Goal: Information Seeking & Learning: Stay updated

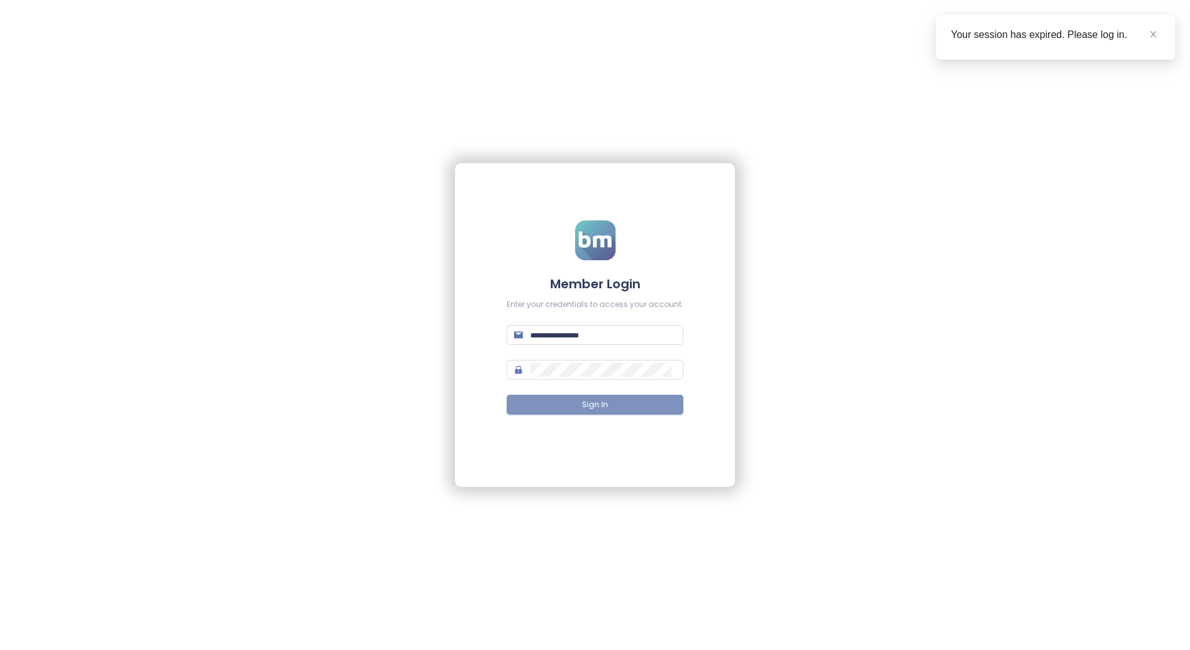
type input "**********"
click at [595, 407] on span "Sign In" at bounding box center [595, 405] width 26 height 12
click at [1152, 34] on icon "close" at bounding box center [1153, 34] width 9 height 9
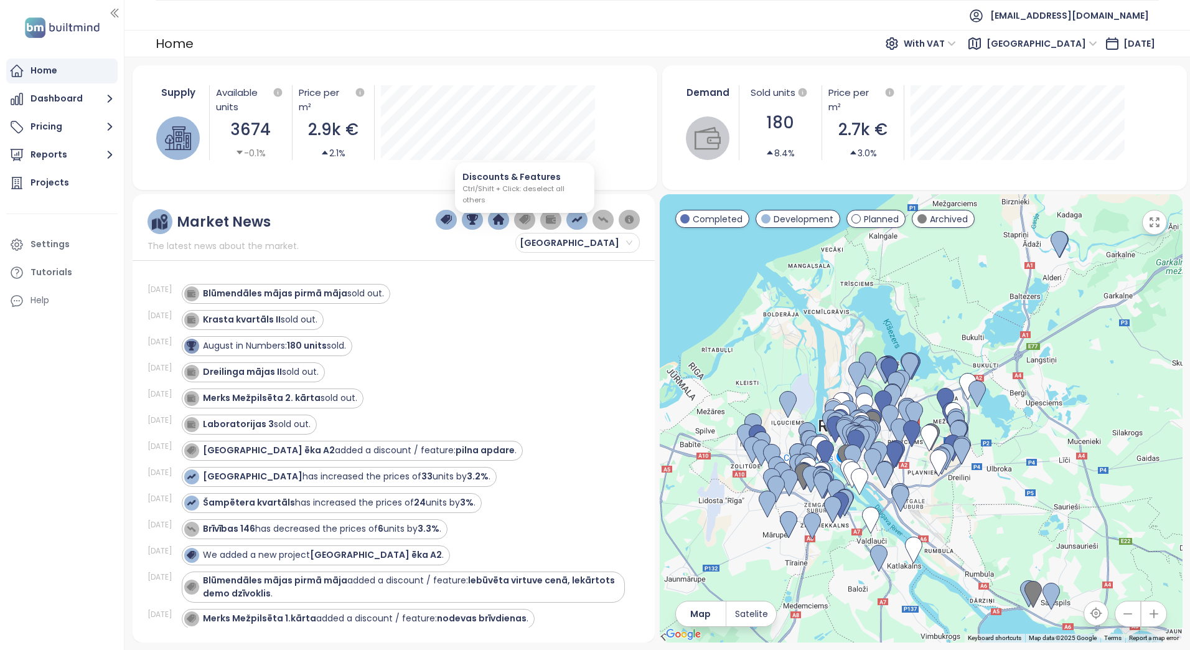
click at [497, 218] on img "button" at bounding box center [498, 219] width 11 height 11
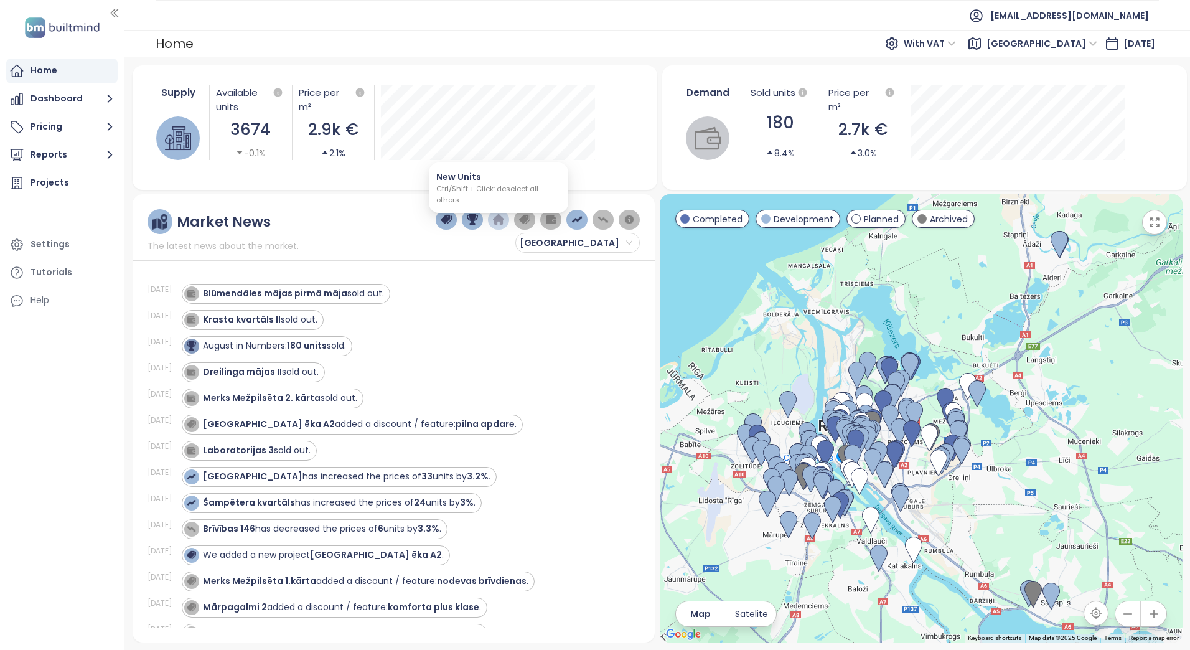
click at [504, 218] on img "button" at bounding box center [498, 219] width 11 height 11
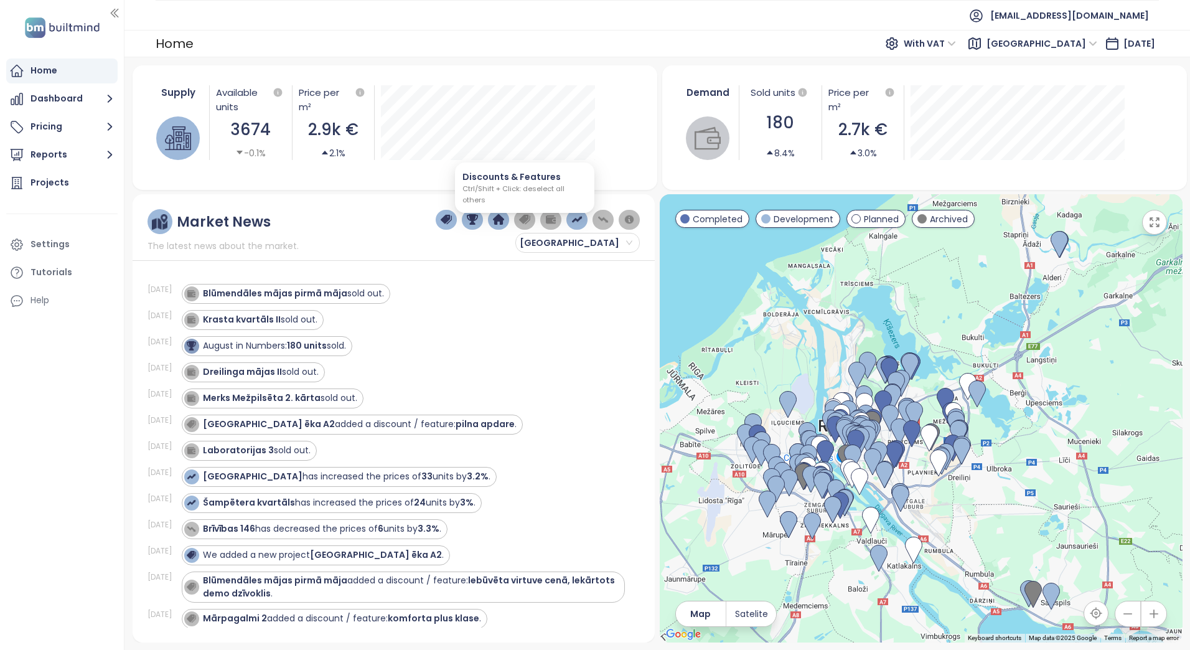
click at [522, 220] on img "button" at bounding box center [524, 219] width 11 height 11
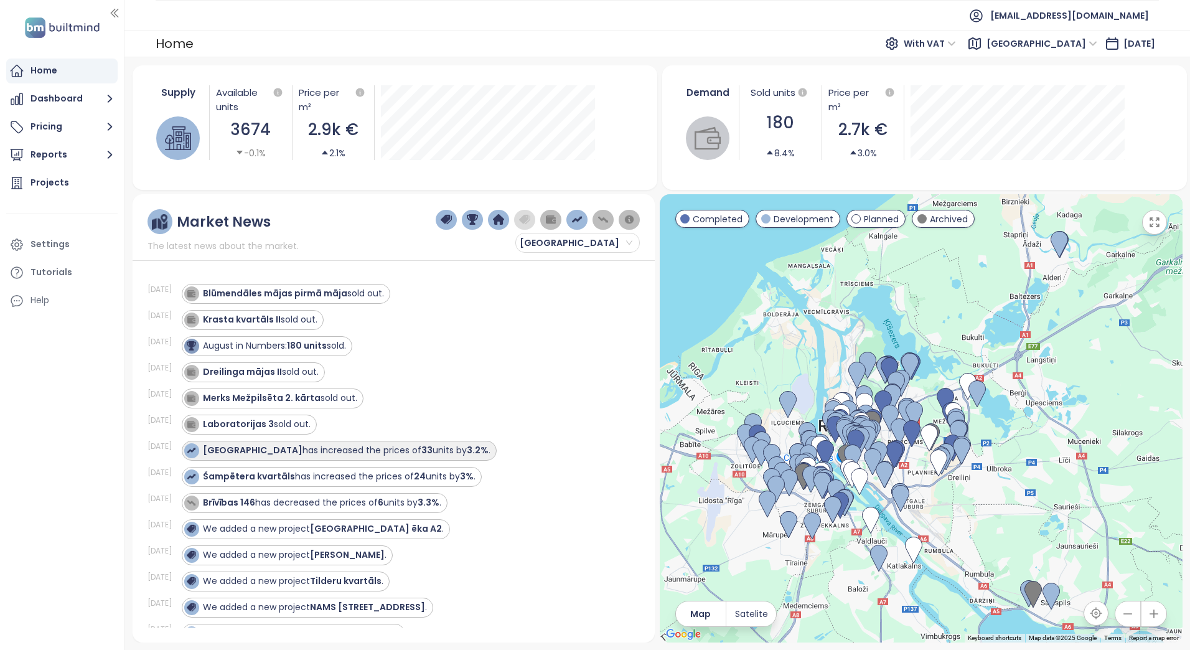
click at [418, 453] on div "Skanstehof has increased the prices of 33 units by 3.2% ." at bounding box center [347, 450] width 288 height 13
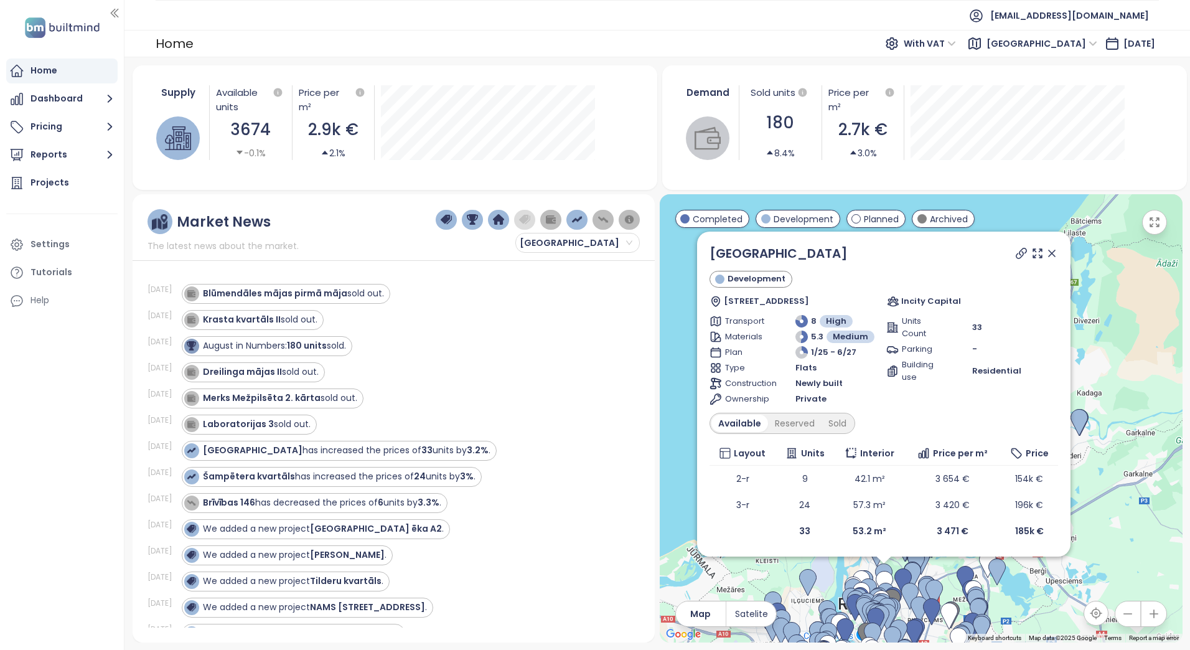
click at [1051, 250] on icon at bounding box center [1052, 253] width 12 height 12
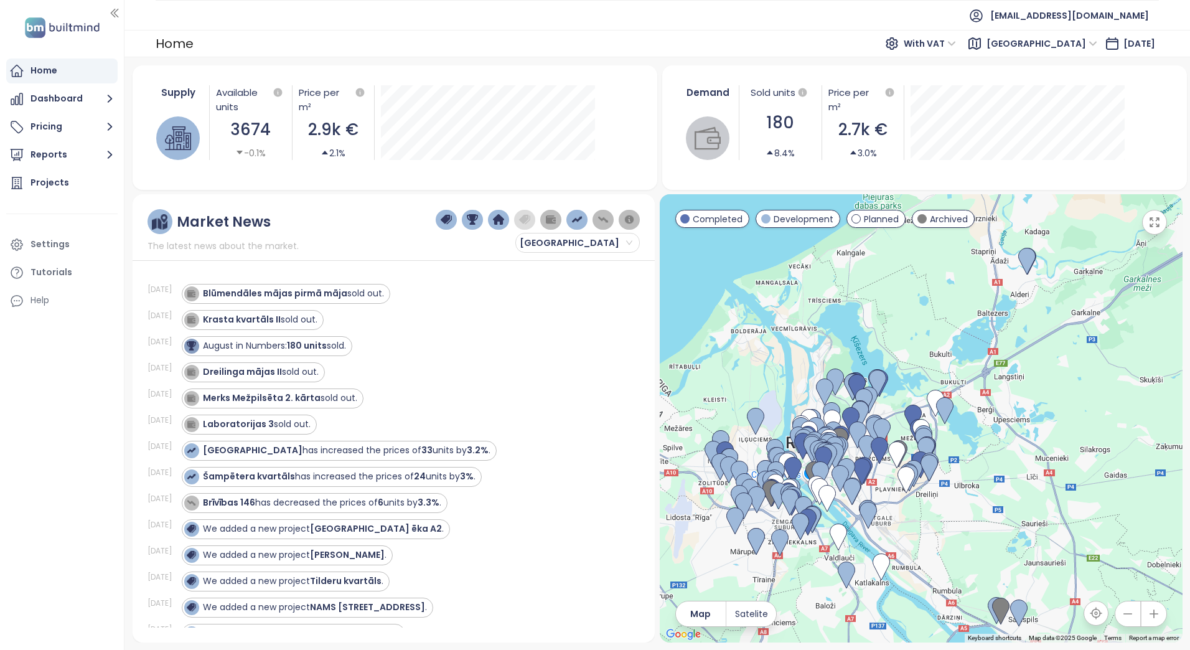
drag, startPoint x: 923, startPoint y: 436, endPoint x: 893, endPoint y: 306, distance: 133.5
click at [893, 306] on div at bounding box center [921, 418] width 523 height 448
click at [499, 350] on div "August in Numbers: 180 units sold." at bounding box center [404, 346] width 444 height 20
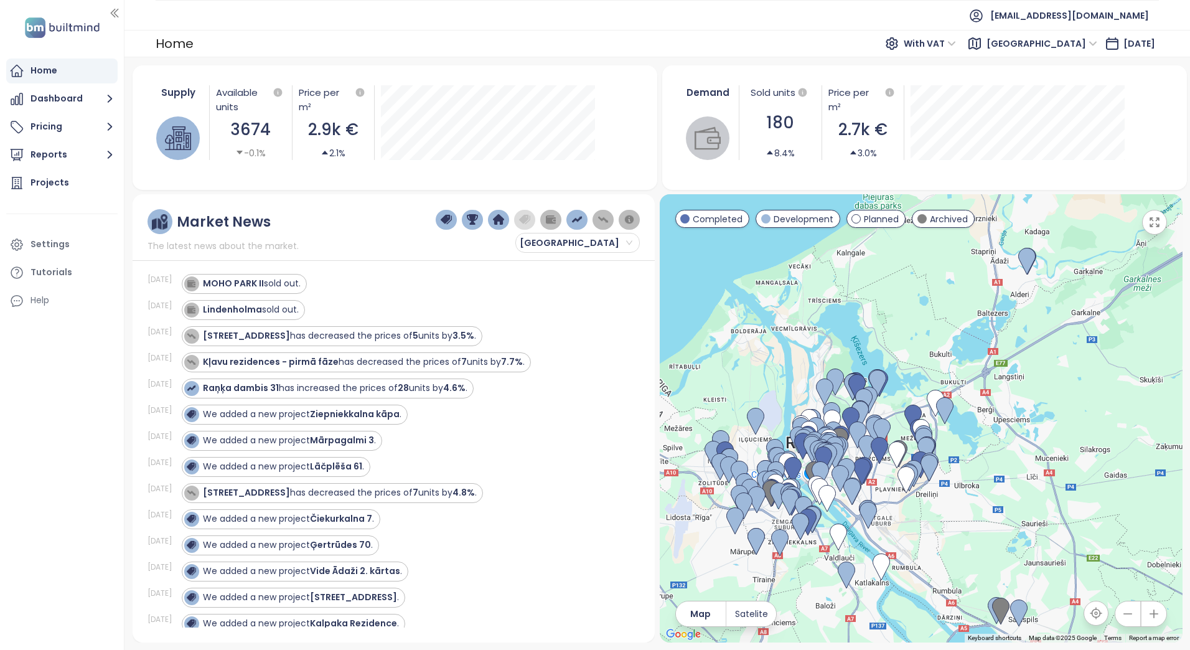
scroll to position [373, 0]
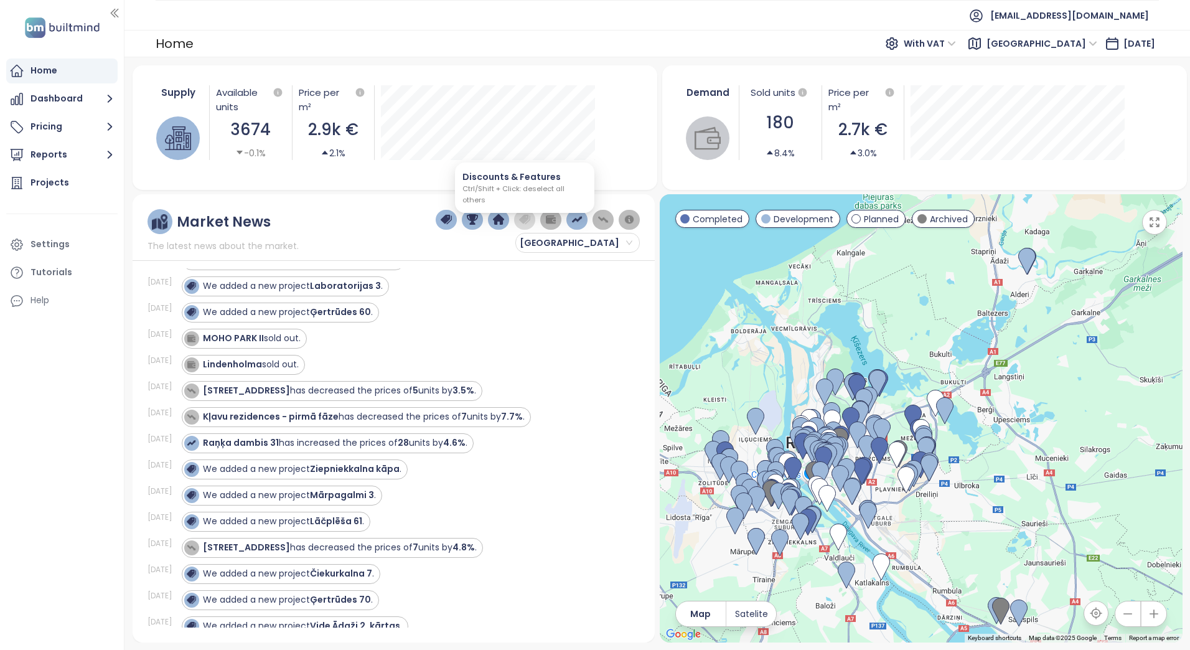
click at [520, 222] on img "button" at bounding box center [524, 219] width 11 height 11
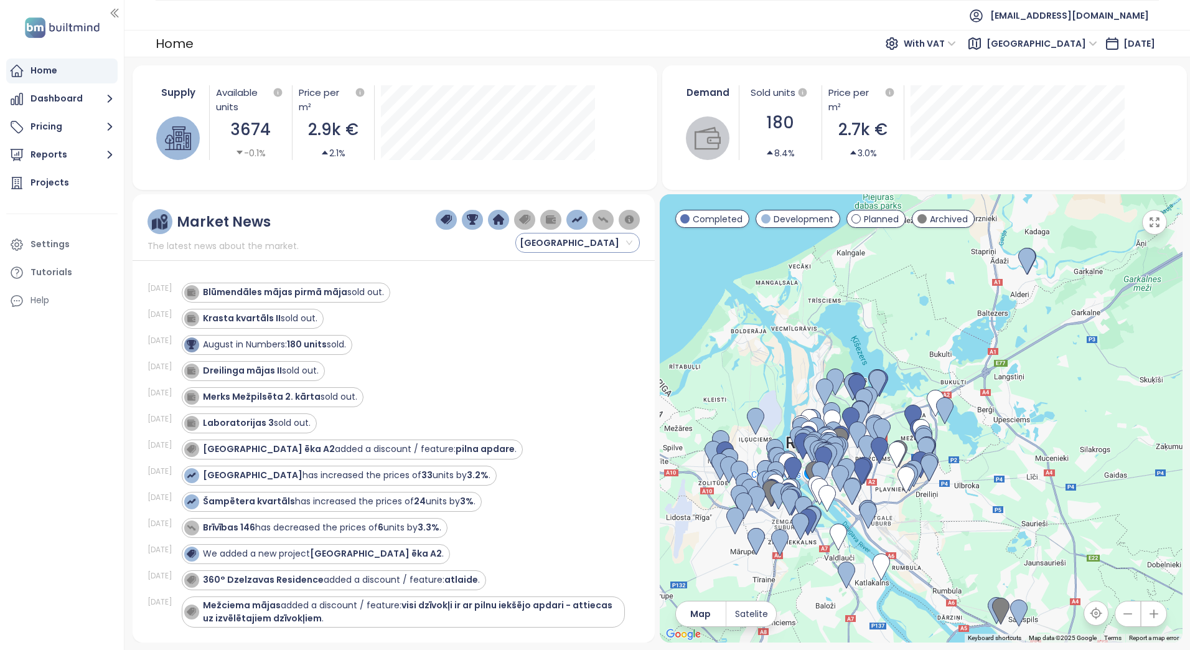
scroll to position [0, 0]
click at [507, 221] on button "button" at bounding box center [499, 220] width 22 height 20
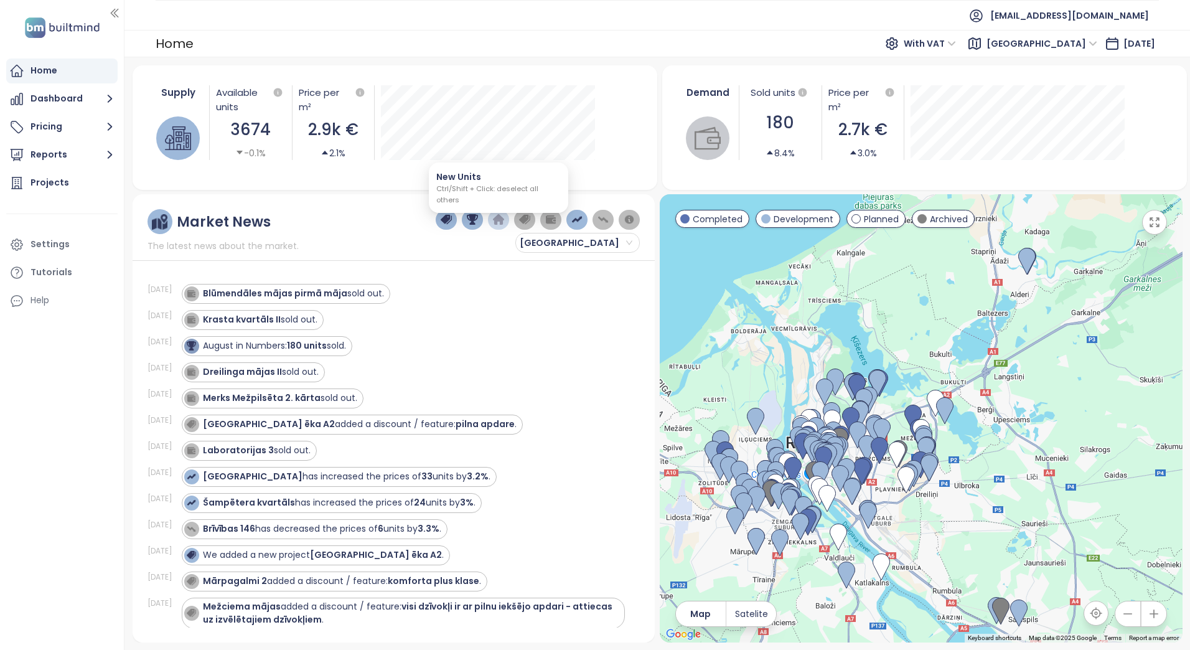
click at [428, 215] on div "Market News The latest news about the market. [GEOGRAPHIC_DATA]" at bounding box center [394, 231] width 493 height 44
click at [446, 220] on img "button" at bounding box center [446, 219] width 11 height 11
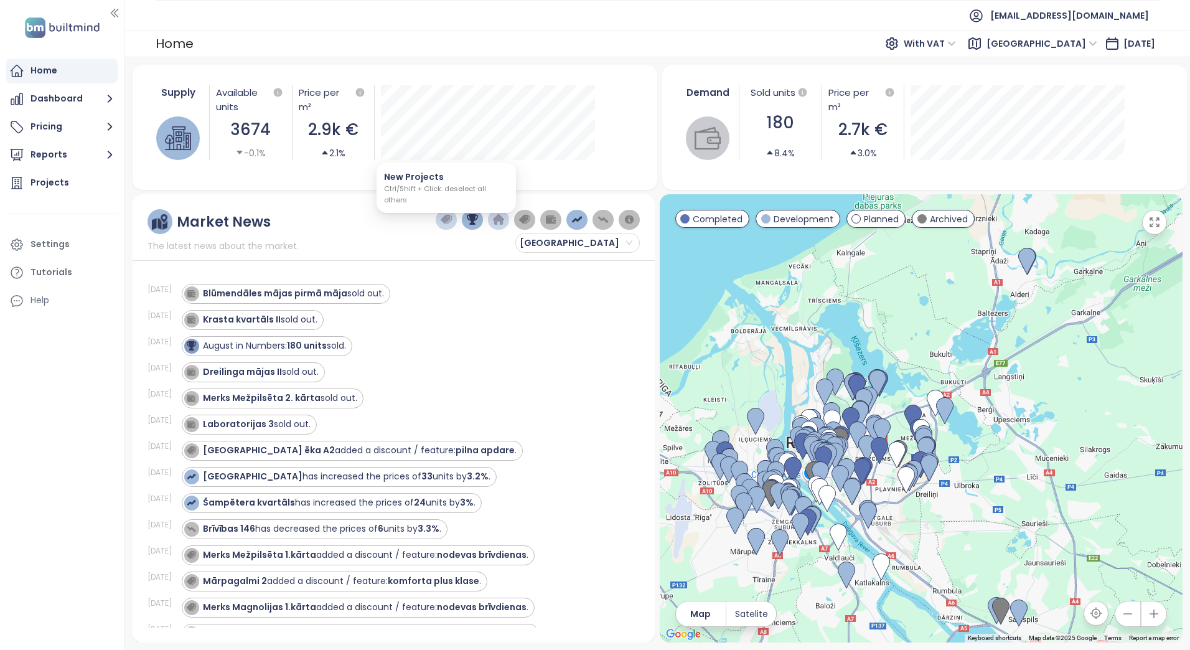
click at [471, 221] on img "button" at bounding box center [472, 219] width 11 height 11
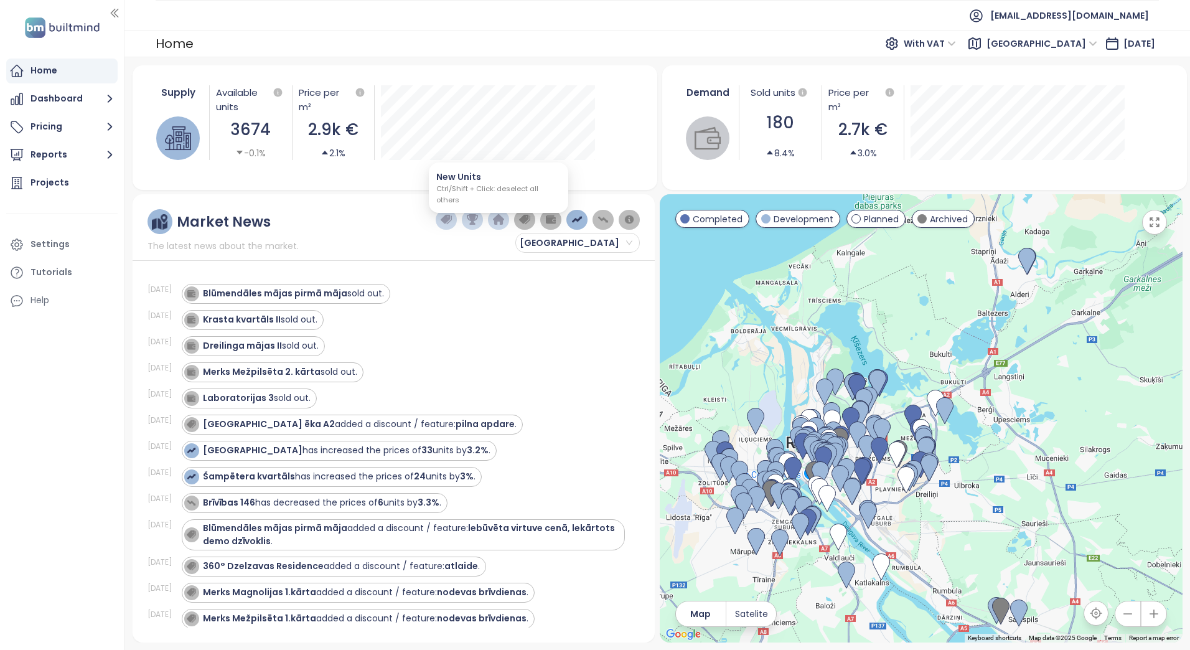
click at [527, 221] on img "button" at bounding box center [524, 219] width 11 height 11
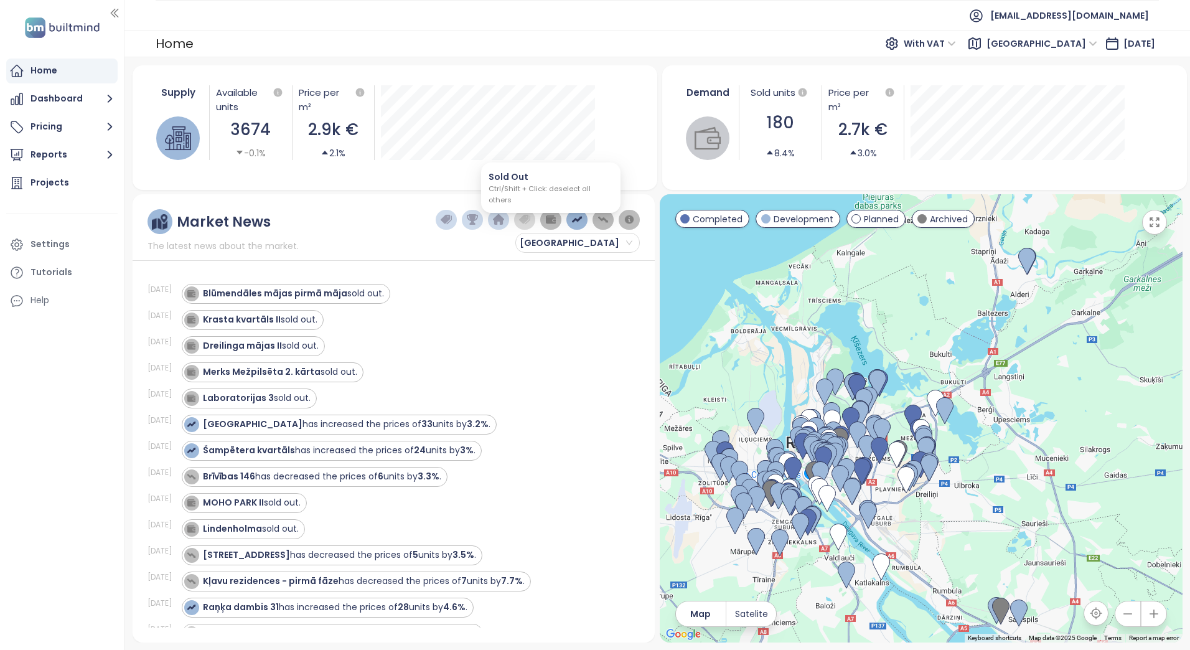
click at [545, 222] on img "button" at bounding box center [550, 219] width 11 height 11
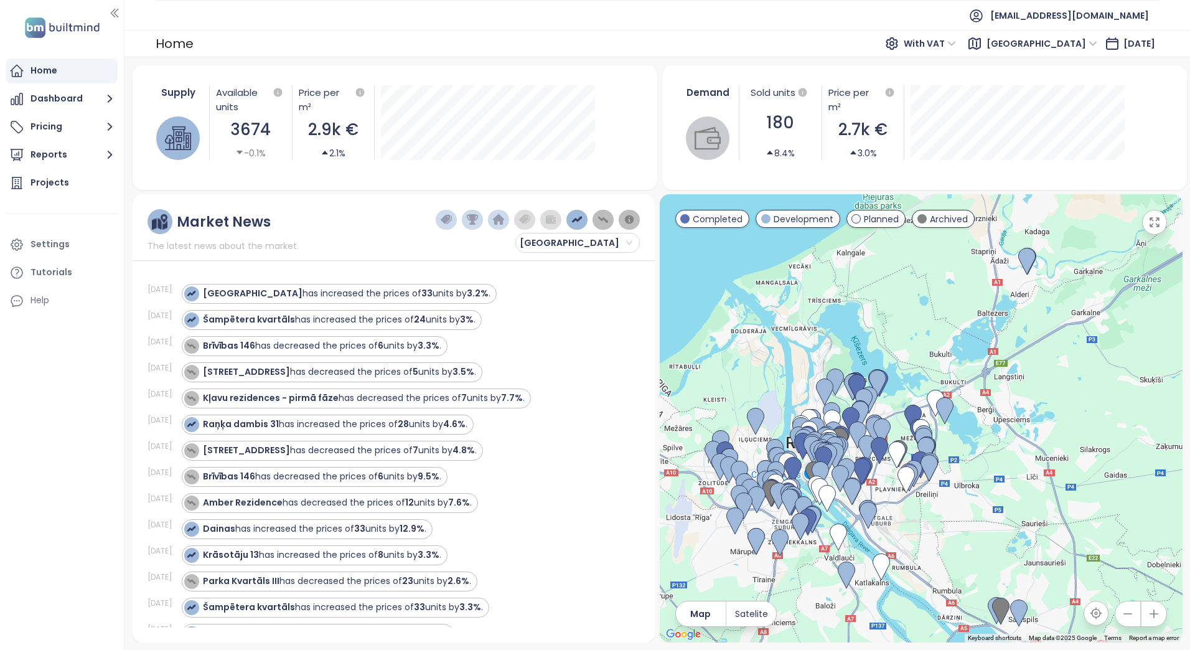
click at [567, 220] on button "button" at bounding box center [577, 220] width 22 height 20
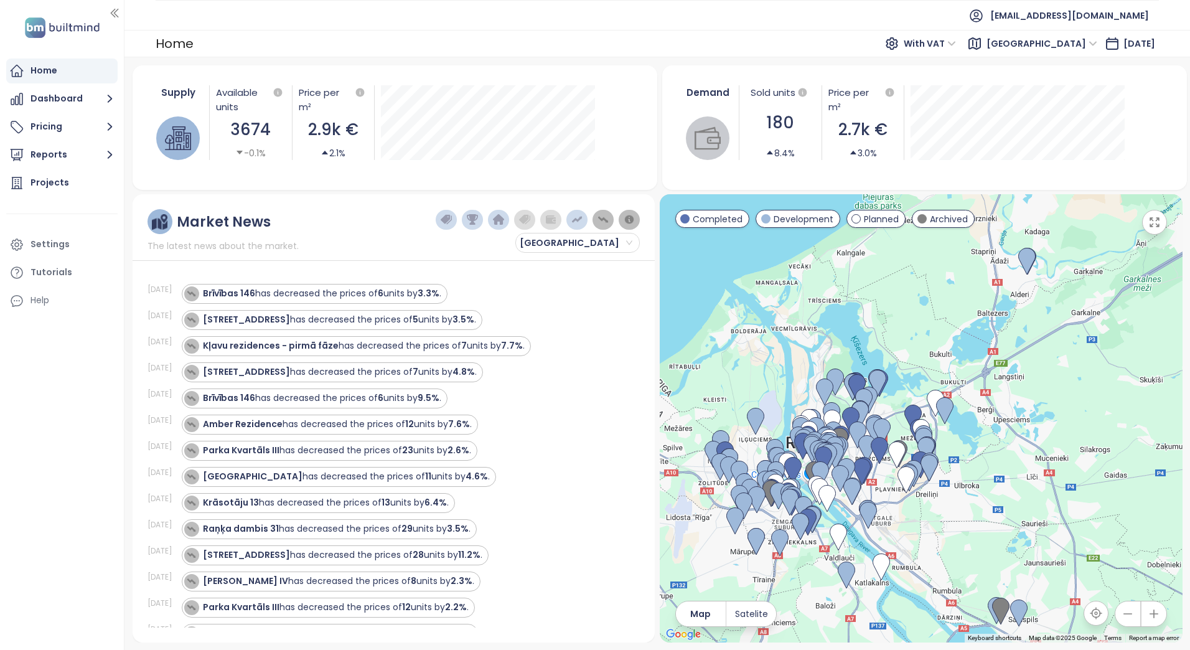
click at [596, 222] on button "button" at bounding box center [604, 220] width 22 height 20
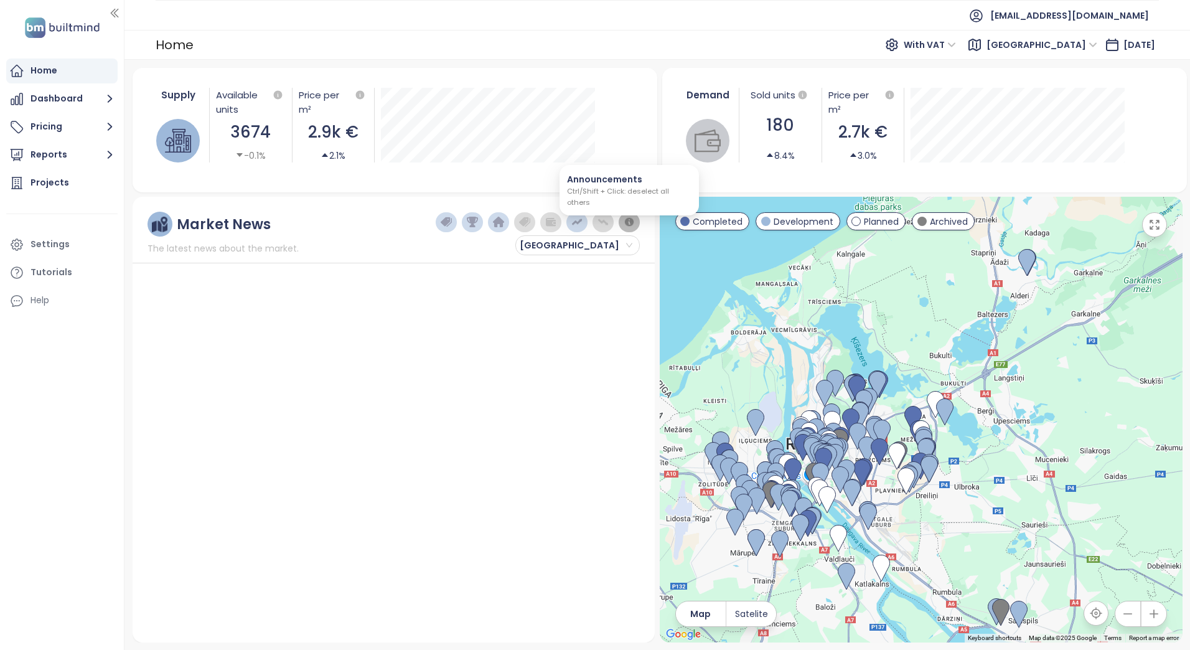
click at [629, 220] on img "button" at bounding box center [629, 222] width 11 height 11
click at [443, 224] on img "button" at bounding box center [446, 222] width 11 height 11
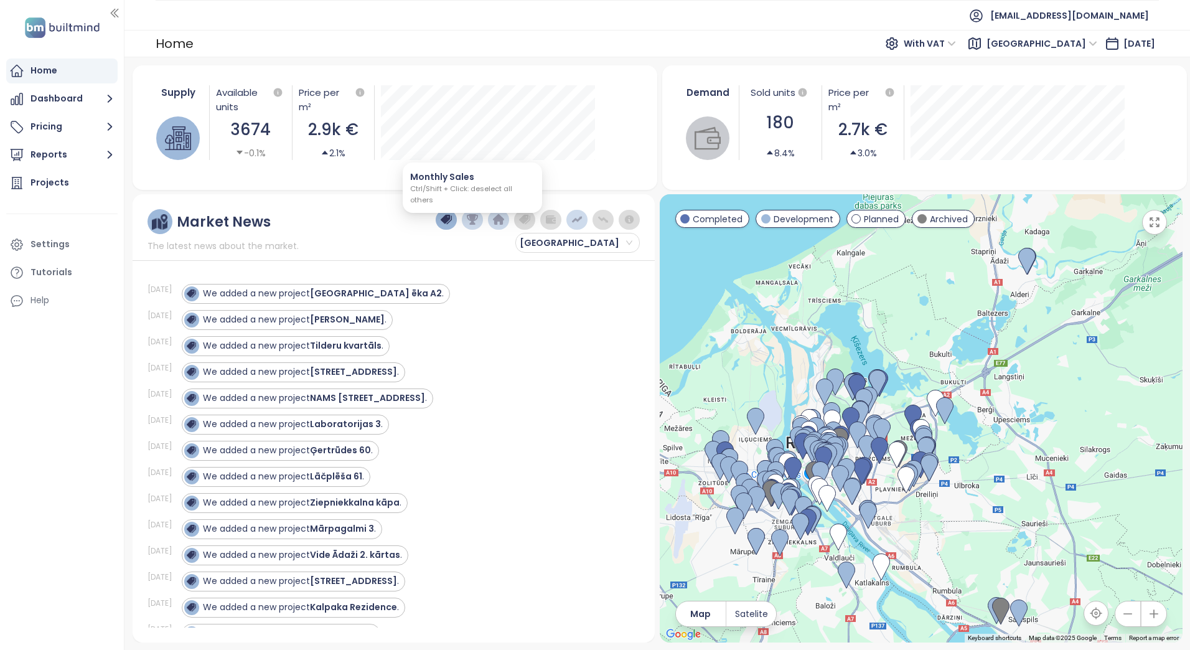
click at [469, 220] on img "button" at bounding box center [472, 219] width 11 height 11
drag, startPoint x: 461, startPoint y: 223, endPoint x: 454, endPoint y: 225, distance: 7.1
click at [461, 223] on div at bounding box center [538, 220] width 205 height 20
click at [441, 222] on img "button" at bounding box center [446, 219] width 11 height 11
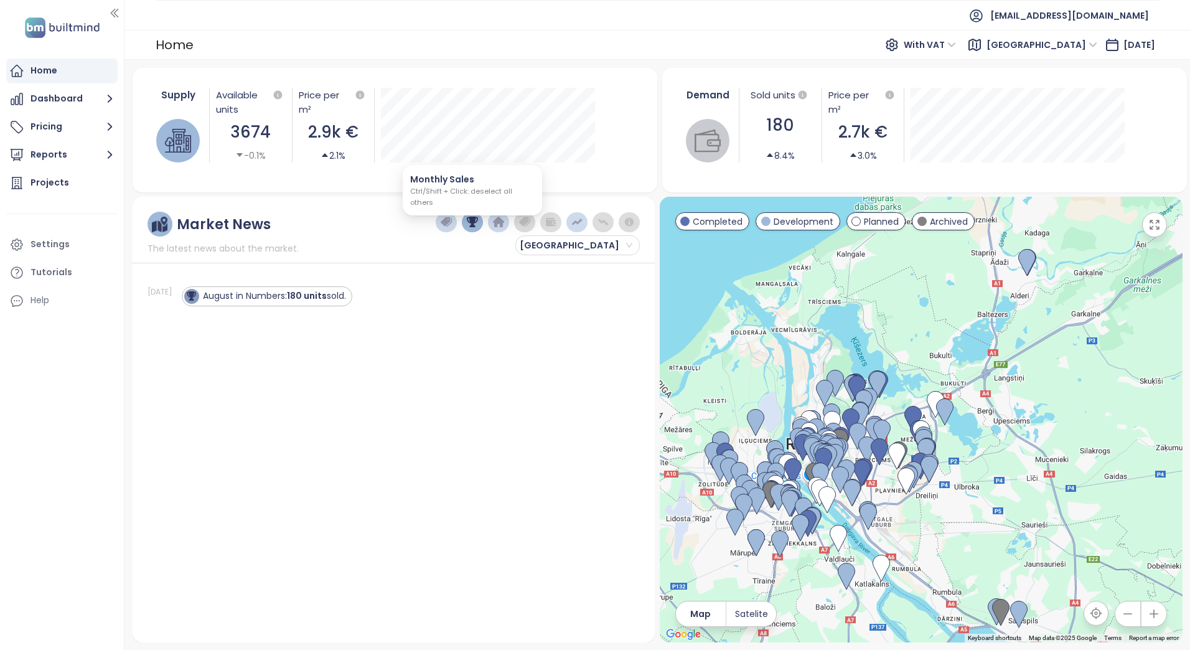
click at [469, 221] on img "button" at bounding box center [472, 222] width 11 height 11
click at [472, 222] on img "button" at bounding box center [472, 222] width 11 height 11
click at [463, 220] on button "button" at bounding box center [473, 222] width 22 height 20
click at [497, 224] on img "button" at bounding box center [498, 222] width 11 height 11
click at [498, 223] on img "button" at bounding box center [498, 222] width 11 height 11
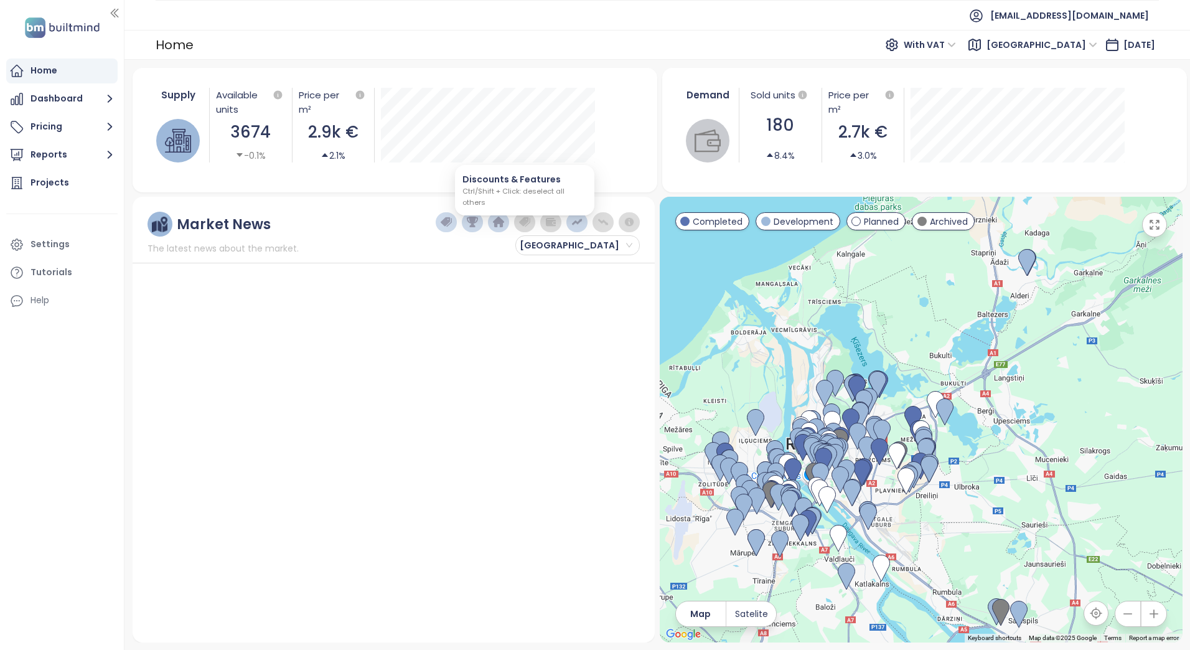
click at [529, 220] on img "button" at bounding box center [524, 222] width 11 height 11
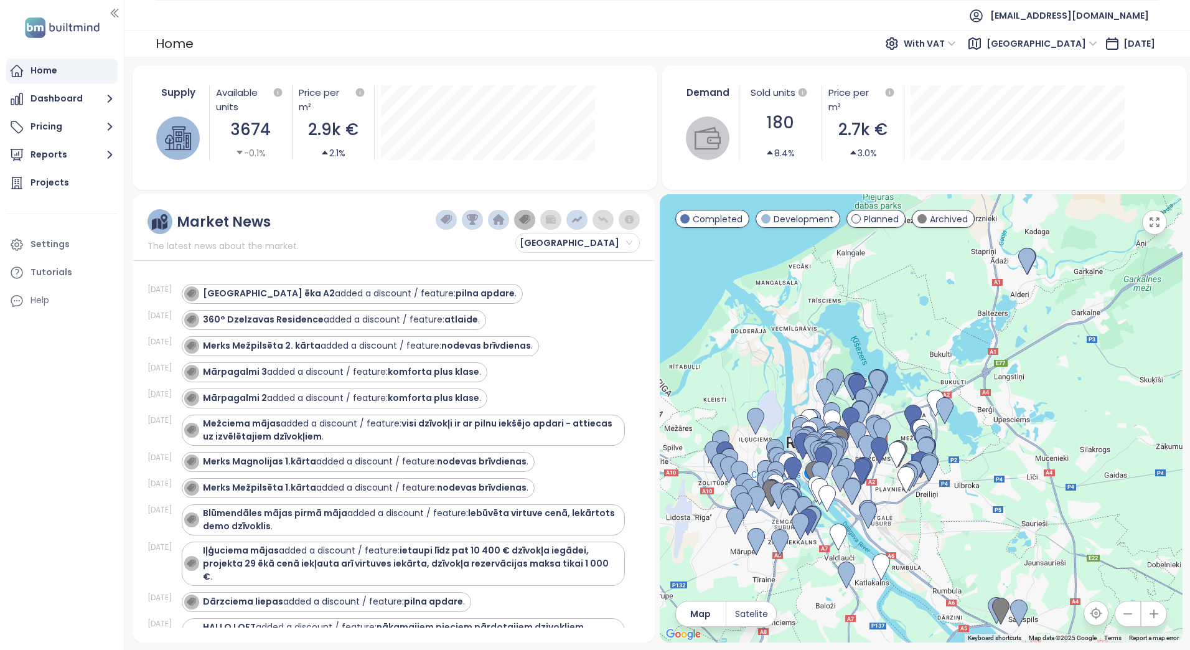
click at [553, 222] on img "button" at bounding box center [550, 219] width 11 height 11
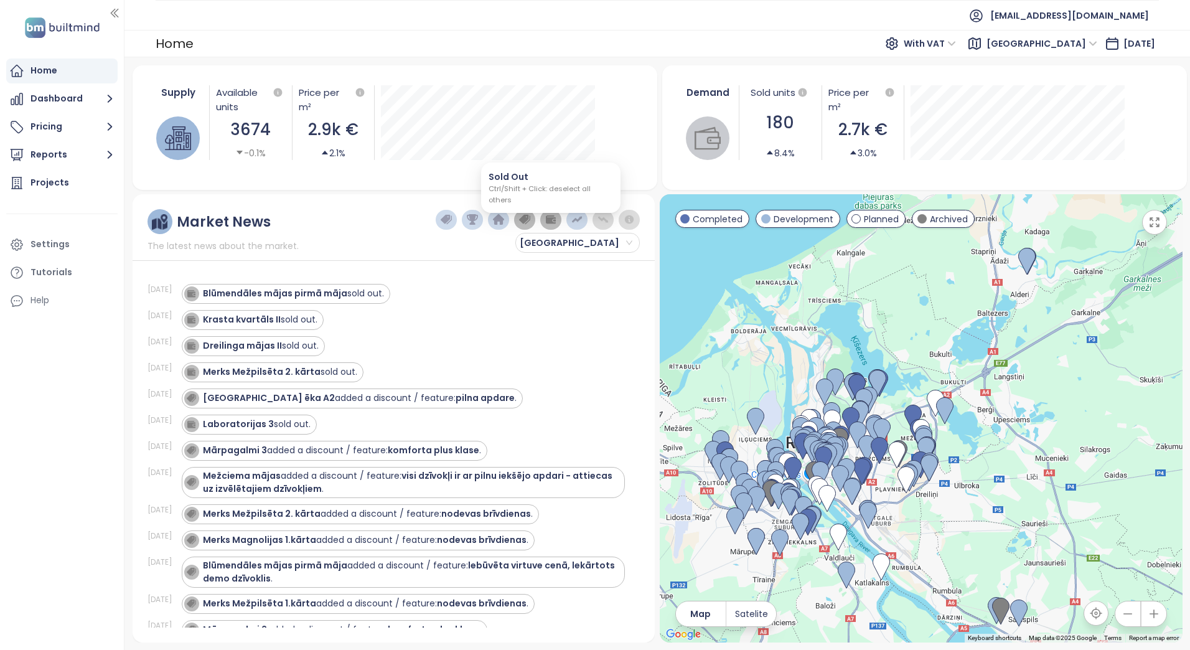
click at [548, 221] on img "button" at bounding box center [550, 219] width 11 height 11
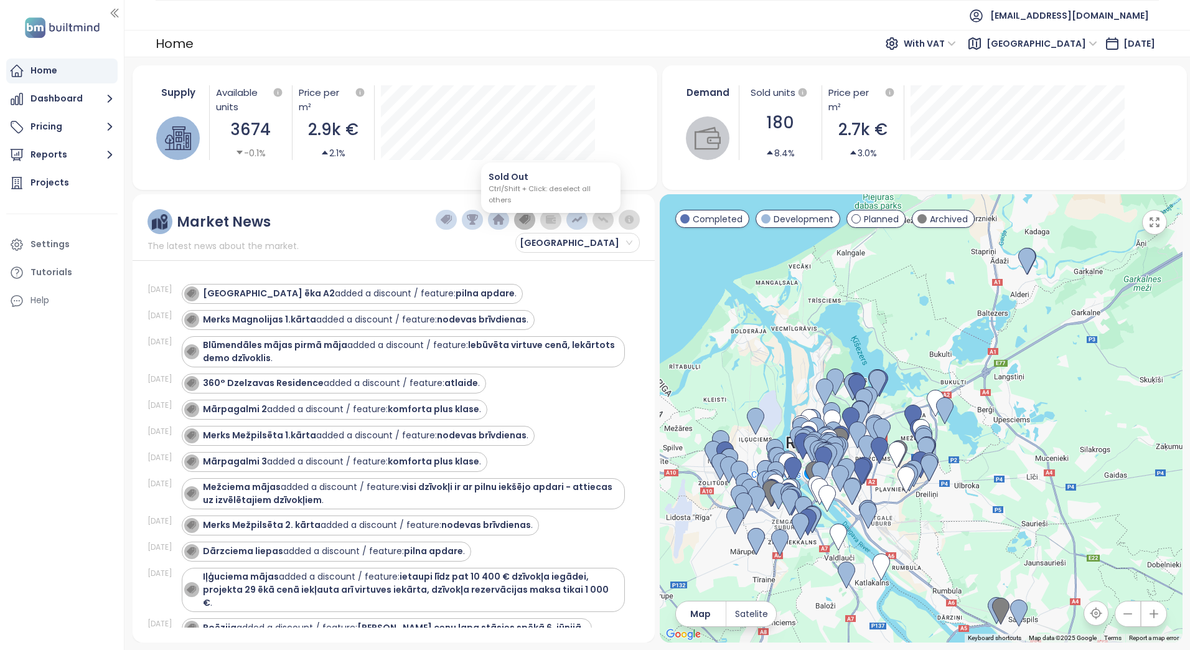
click at [560, 222] on button "button" at bounding box center [551, 220] width 22 height 20
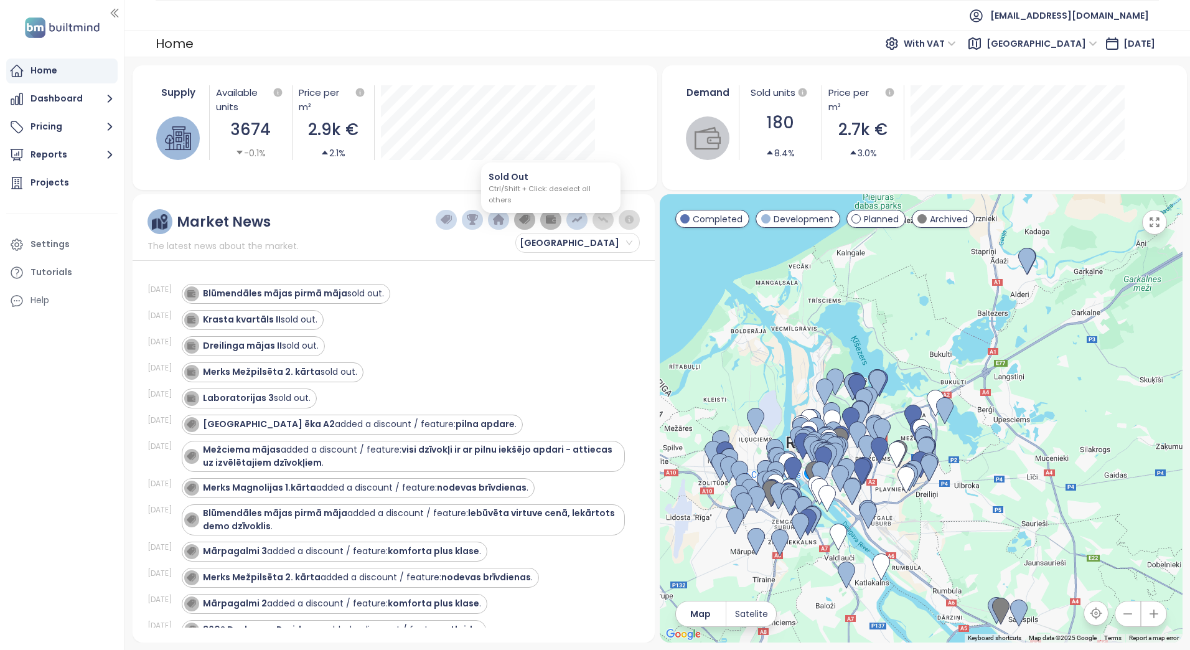
click at [570, 219] on button "button" at bounding box center [577, 220] width 22 height 20
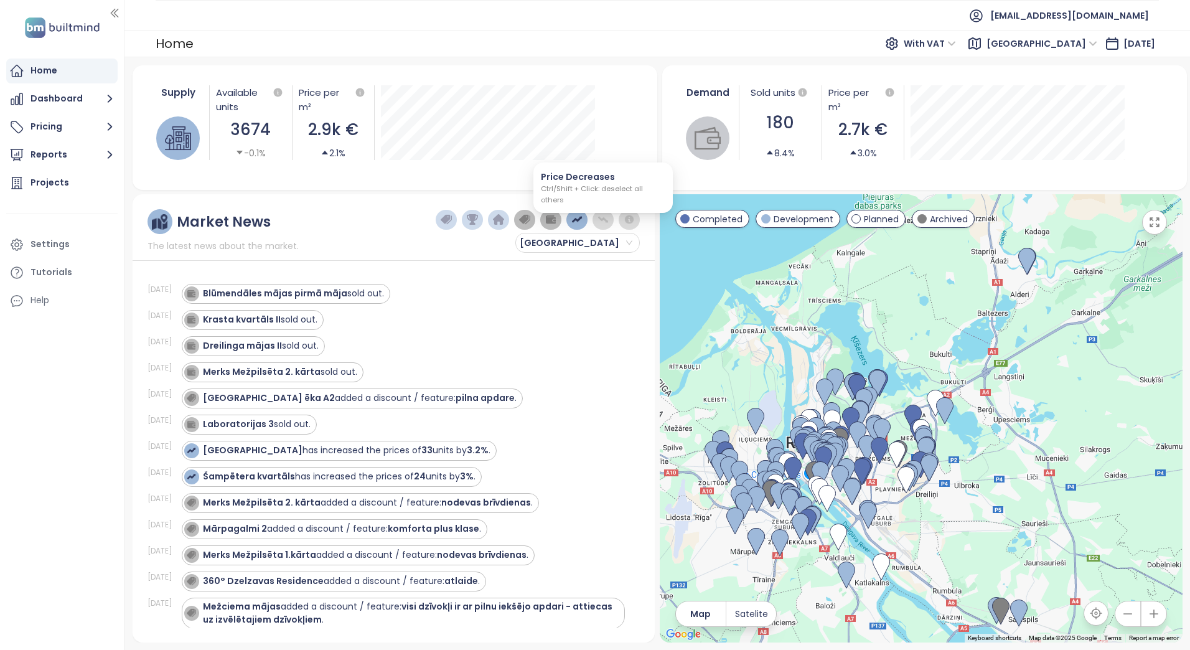
click at [601, 218] on img "button" at bounding box center [603, 219] width 11 height 11
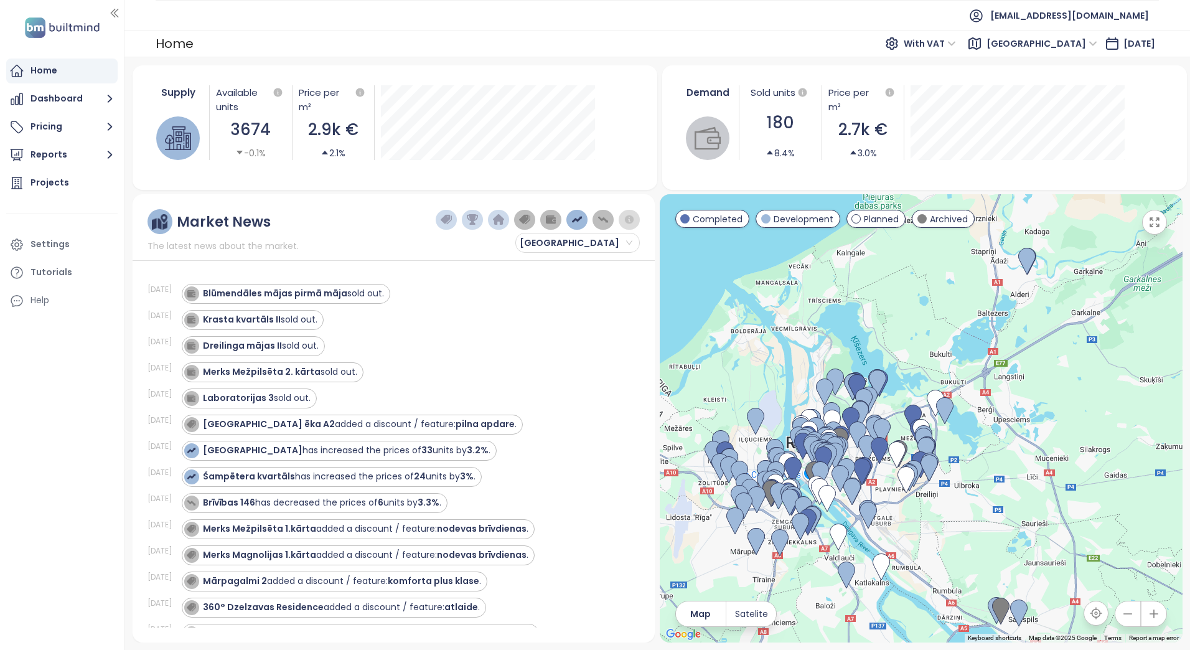
click at [618, 218] on div at bounding box center [538, 220] width 205 height 20
click at [626, 220] on img "button" at bounding box center [629, 219] width 11 height 11
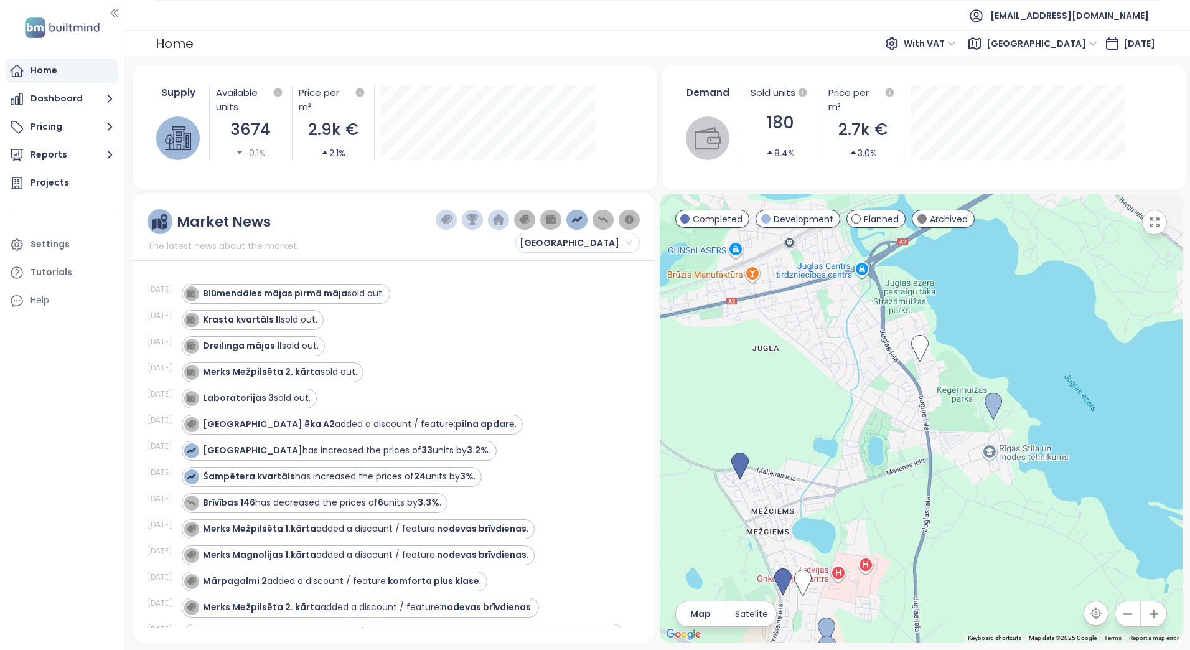
drag, startPoint x: 1002, startPoint y: 454, endPoint x: 936, endPoint y: 467, distance: 66.7
click at [936, 467] on div at bounding box center [921, 418] width 523 height 448
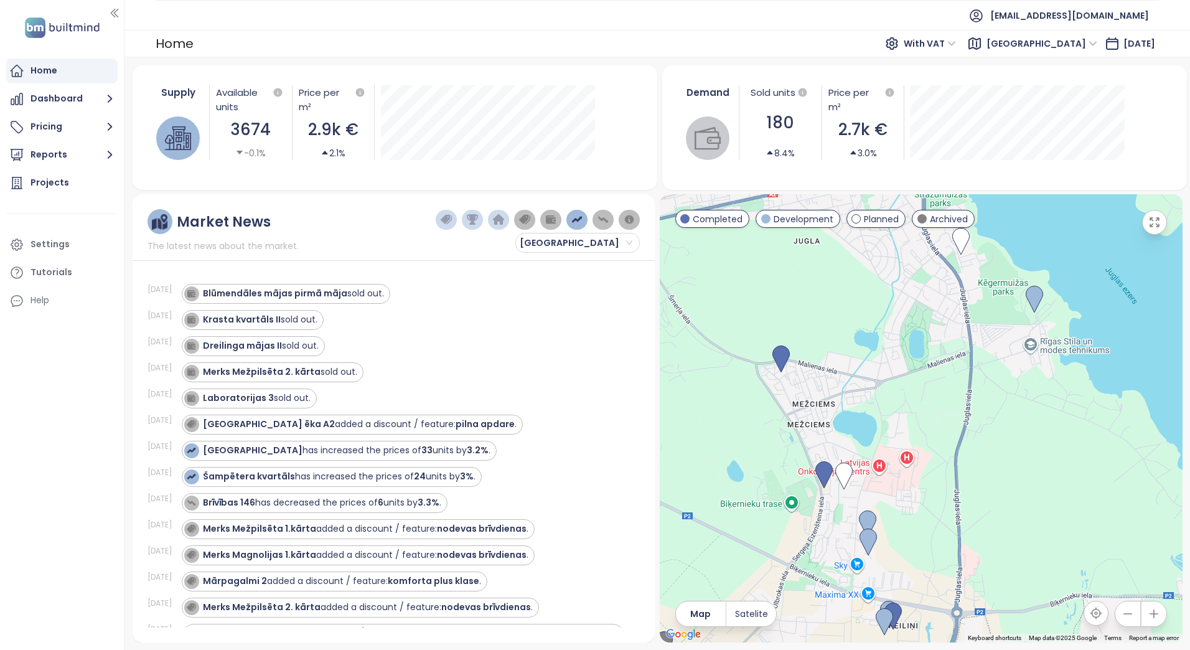
drag, startPoint x: 817, startPoint y: 393, endPoint x: 861, endPoint y: 367, distance: 51.7
click at [861, 367] on div at bounding box center [921, 418] width 523 height 448
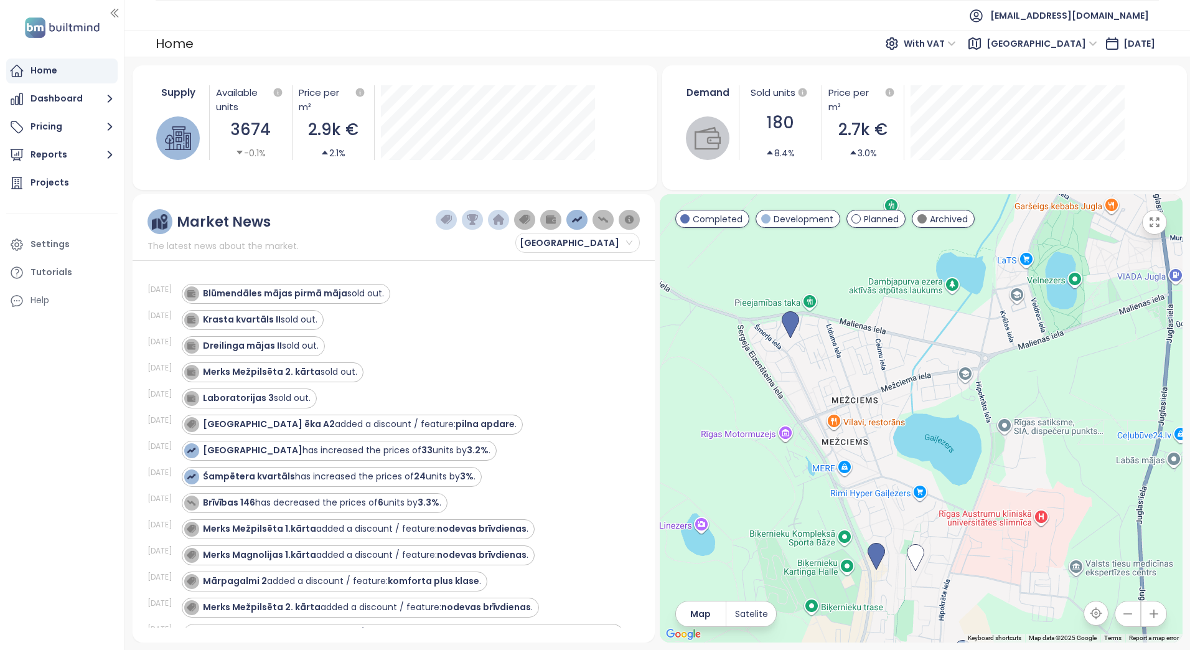
drag, startPoint x: 799, startPoint y: 408, endPoint x: 817, endPoint y: 345, distance: 65.4
click at [857, 404] on div at bounding box center [921, 418] width 523 height 448
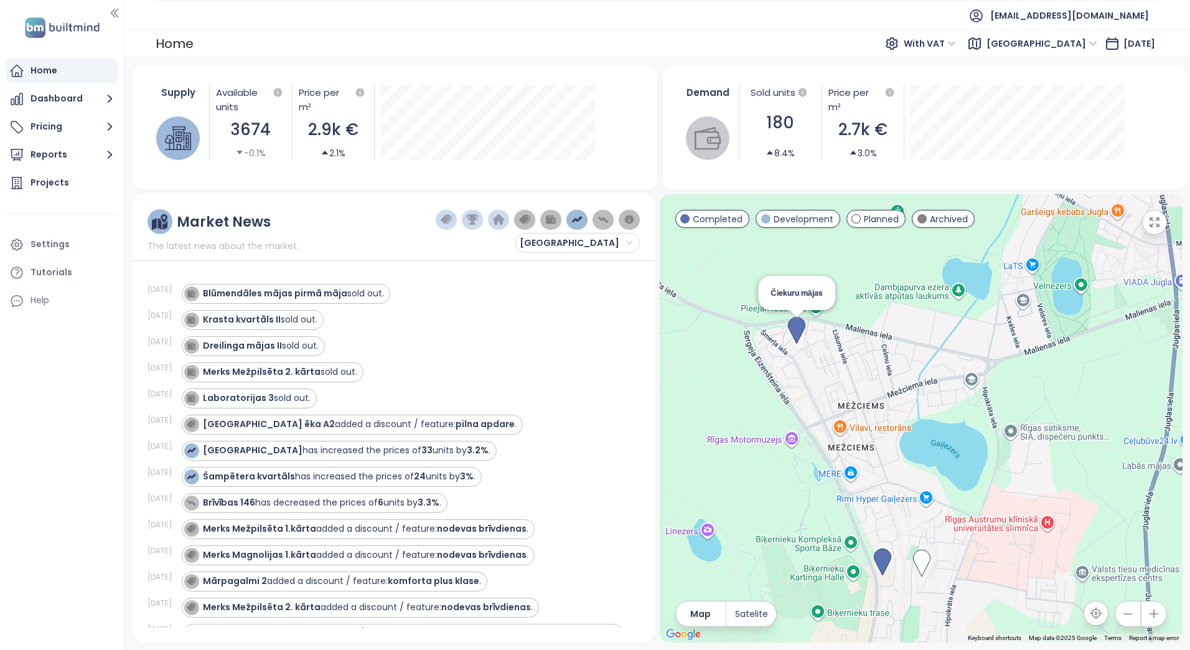
click at [798, 327] on img at bounding box center [796, 330] width 17 height 27
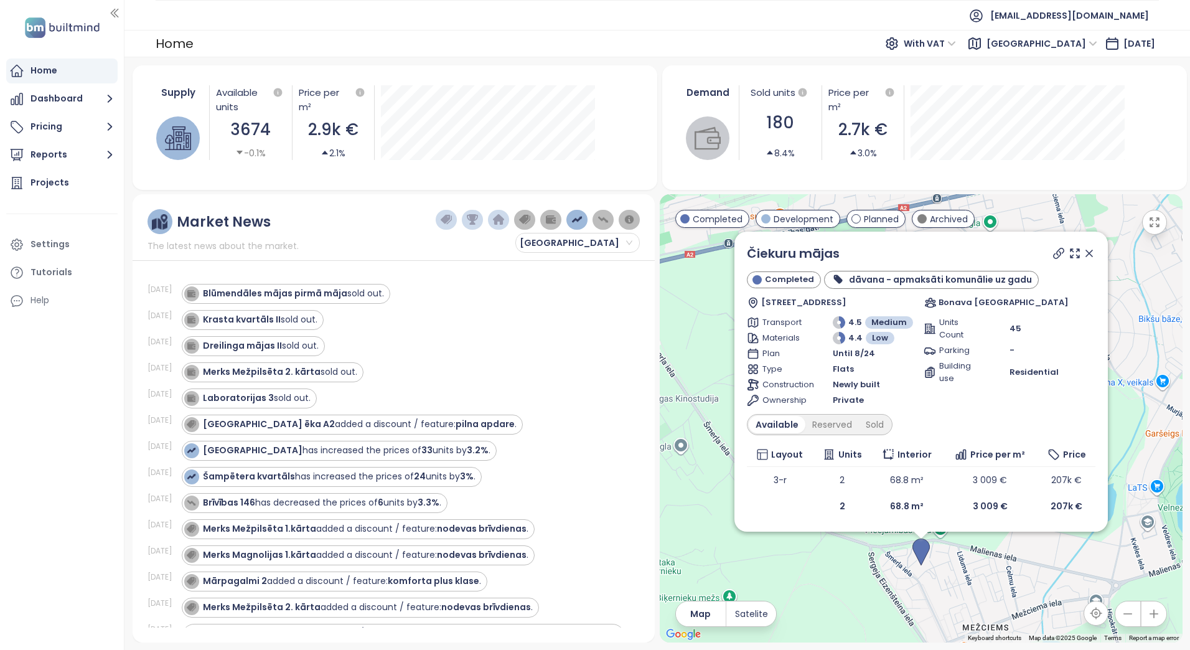
click at [1089, 251] on icon at bounding box center [1089, 253] width 12 height 12
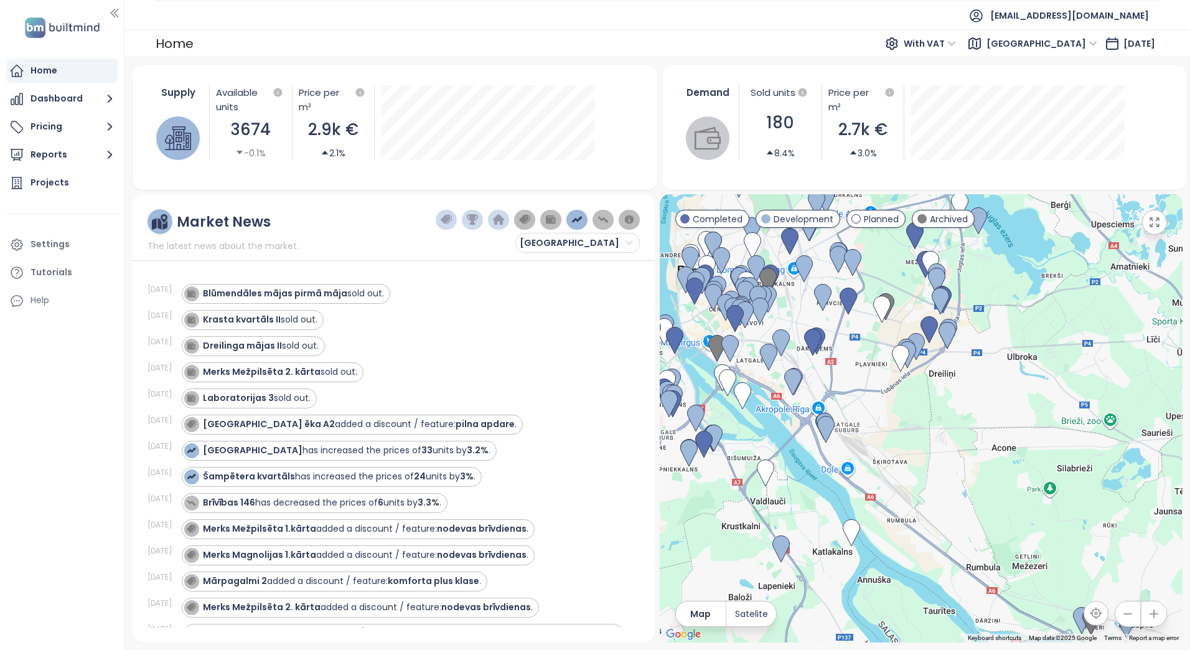
drag, startPoint x: 874, startPoint y: 331, endPoint x: 925, endPoint y: 281, distance: 70.9
click at [917, 283] on div at bounding box center [921, 418] width 523 height 448
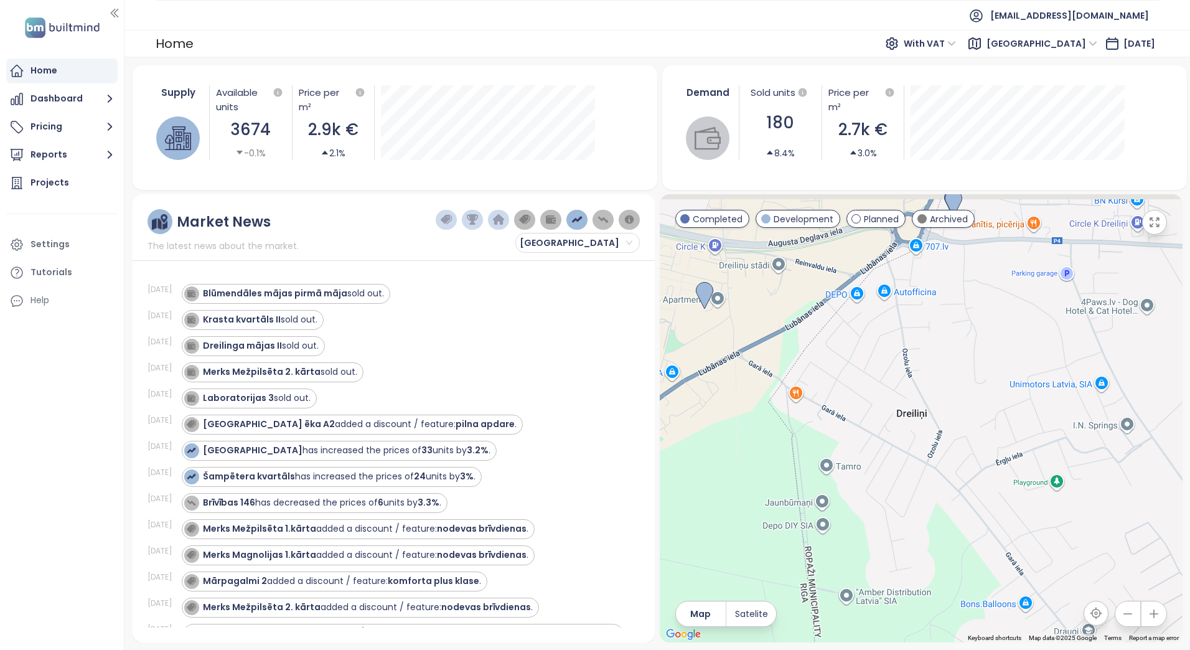
drag, startPoint x: 993, startPoint y: 317, endPoint x: 927, endPoint y: 465, distance: 161.4
click at [927, 465] on div at bounding box center [921, 418] width 523 height 448
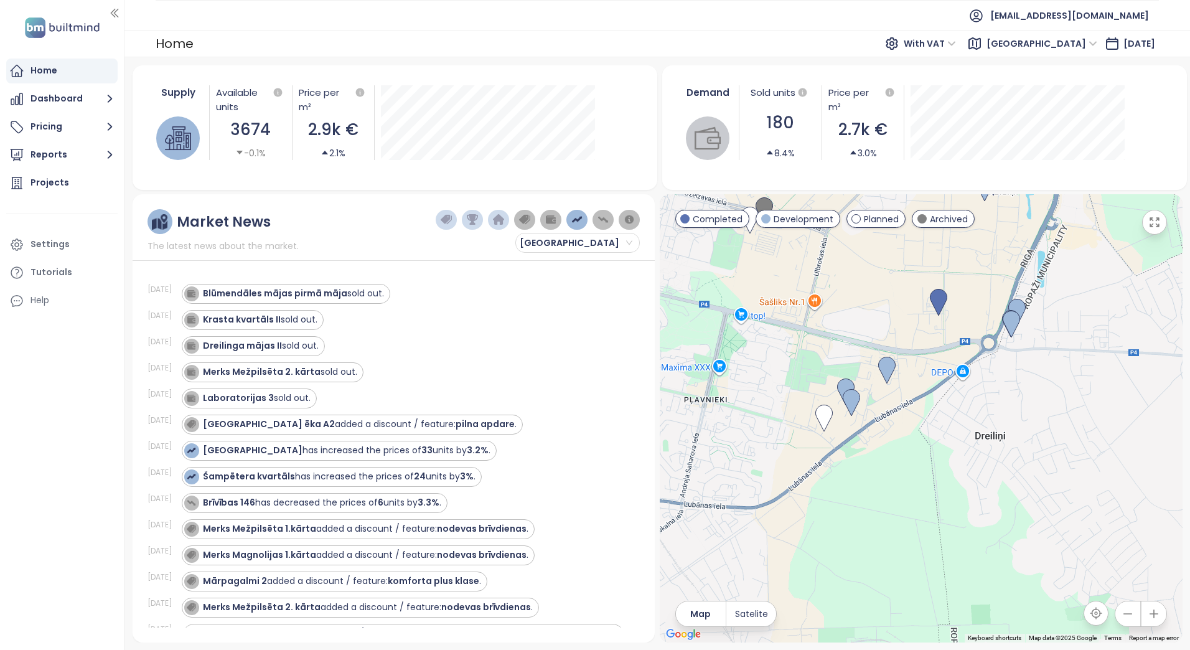
drag, startPoint x: 932, startPoint y: 405, endPoint x: 1007, endPoint y: 412, distance: 75.1
click at [1007, 412] on div at bounding box center [921, 418] width 523 height 448
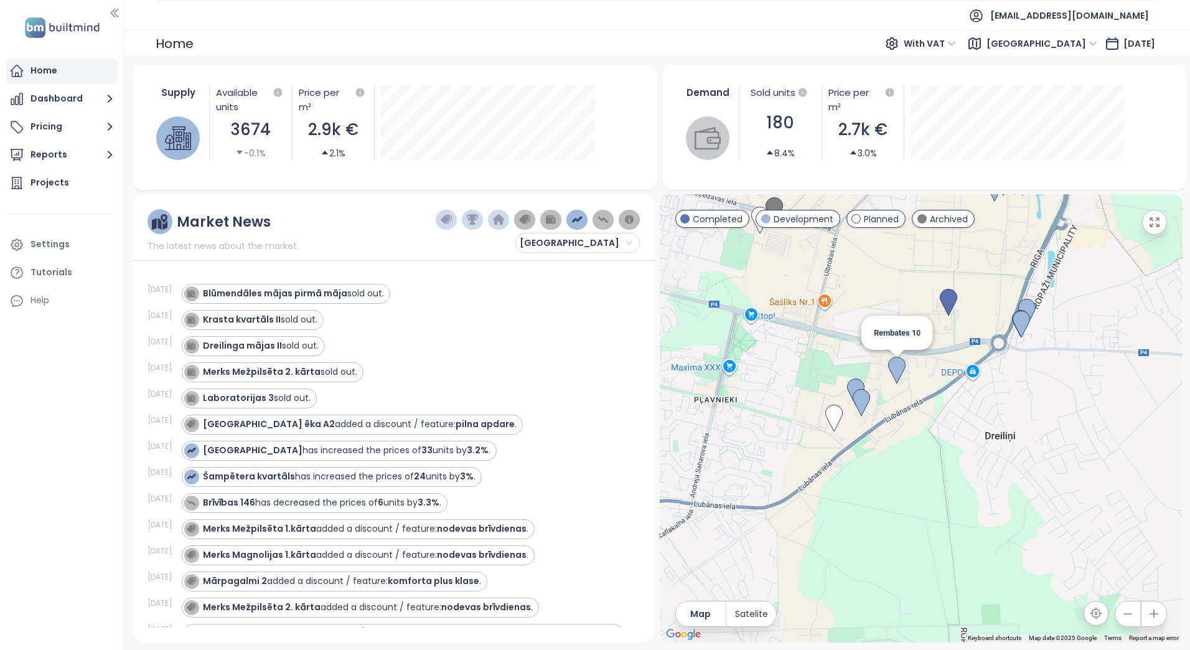
click at [897, 370] on img at bounding box center [896, 370] width 17 height 27
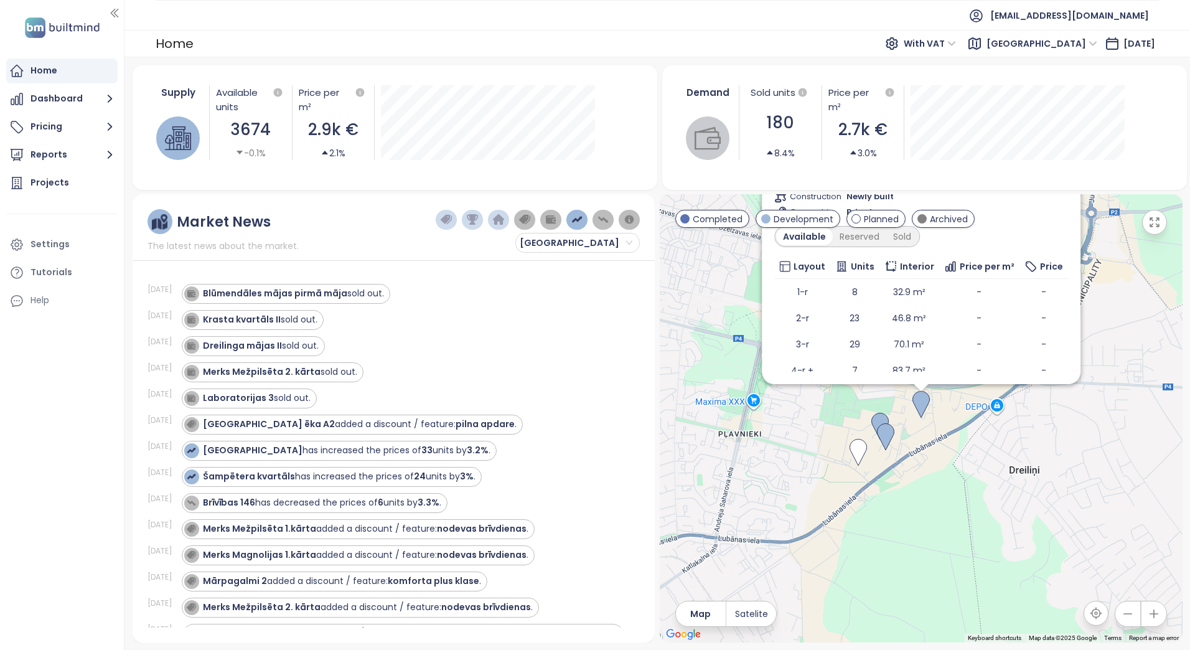
click at [922, 400] on img at bounding box center [921, 404] width 17 height 27
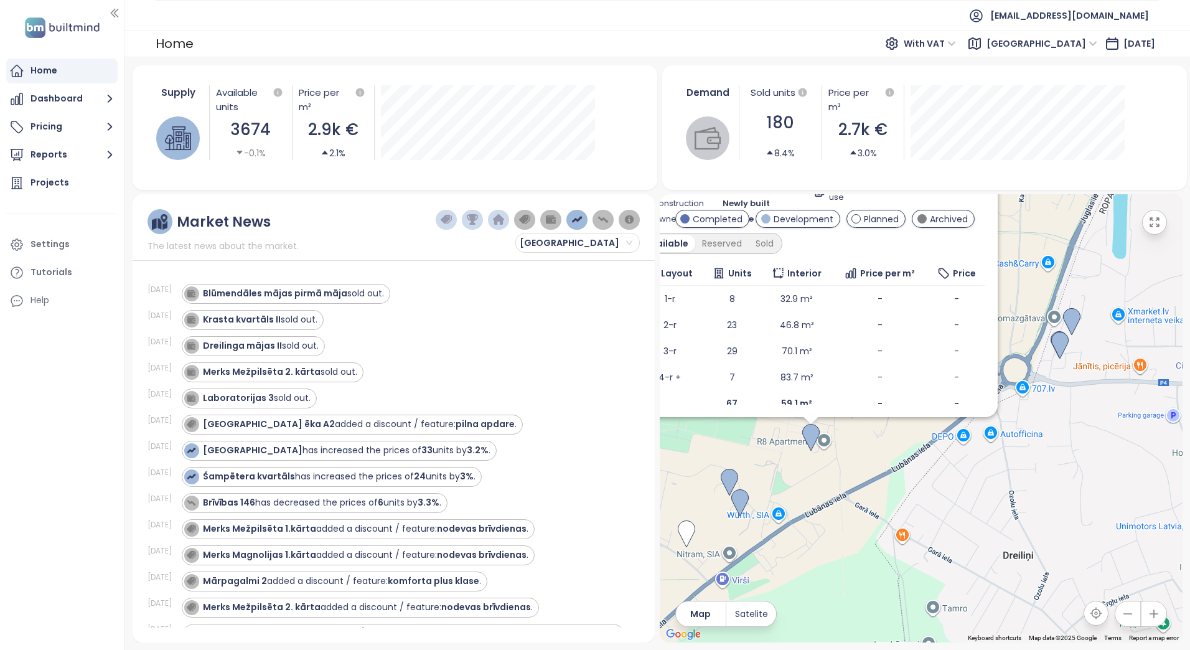
scroll to position [38, 0]
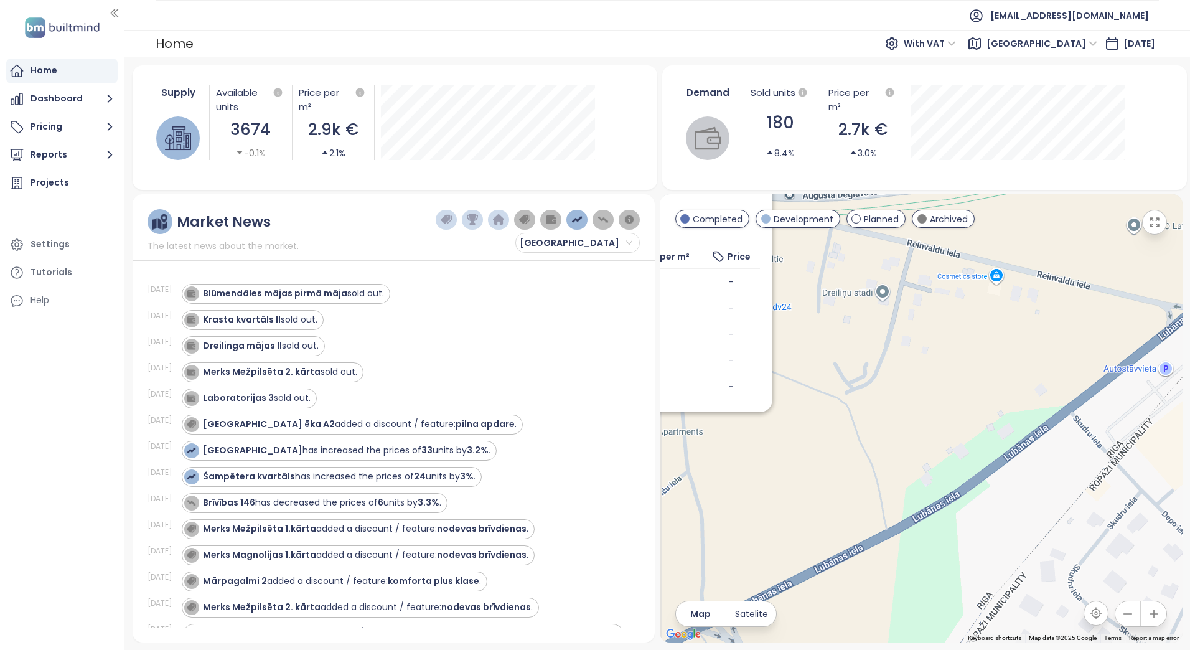
drag, startPoint x: 885, startPoint y: 435, endPoint x: 1147, endPoint y: 591, distance: 305.3
click at [1145, 596] on div "To navigate, press the arrow keys. Rembates 10 Development [STREET_ADDRESS] HAN…" at bounding box center [921, 418] width 523 height 448
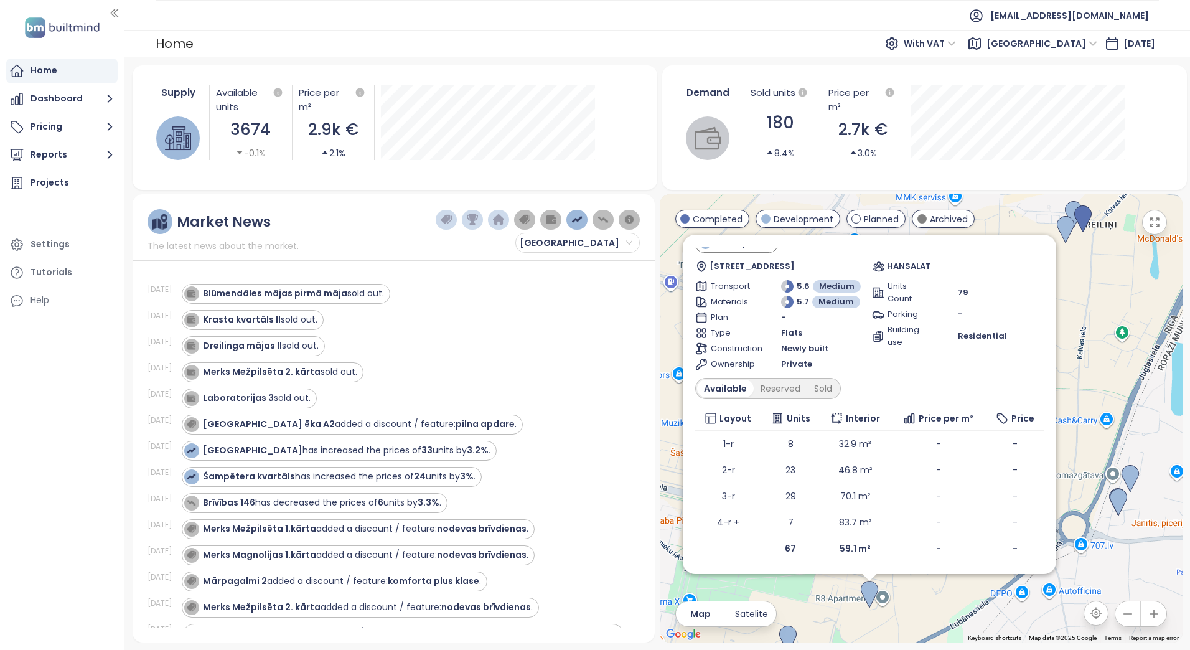
drag, startPoint x: 796, startPoint y: 513, endPoint x: 883, endPoint y: 624, distance: 141.5
click at [883, 624] on div "To navigate, press the arrow keys. Rembates 10 Development [STREET_ADDRESS] HAN…" at bounding box center [921, 418] width 523 height 448
click at [1096, 289] on div "To navigate, press the arrow keys. Rembates 10 Development [STREET_ADDRESS] HAN…" at bounding box center [921, 418] width 523 height 448
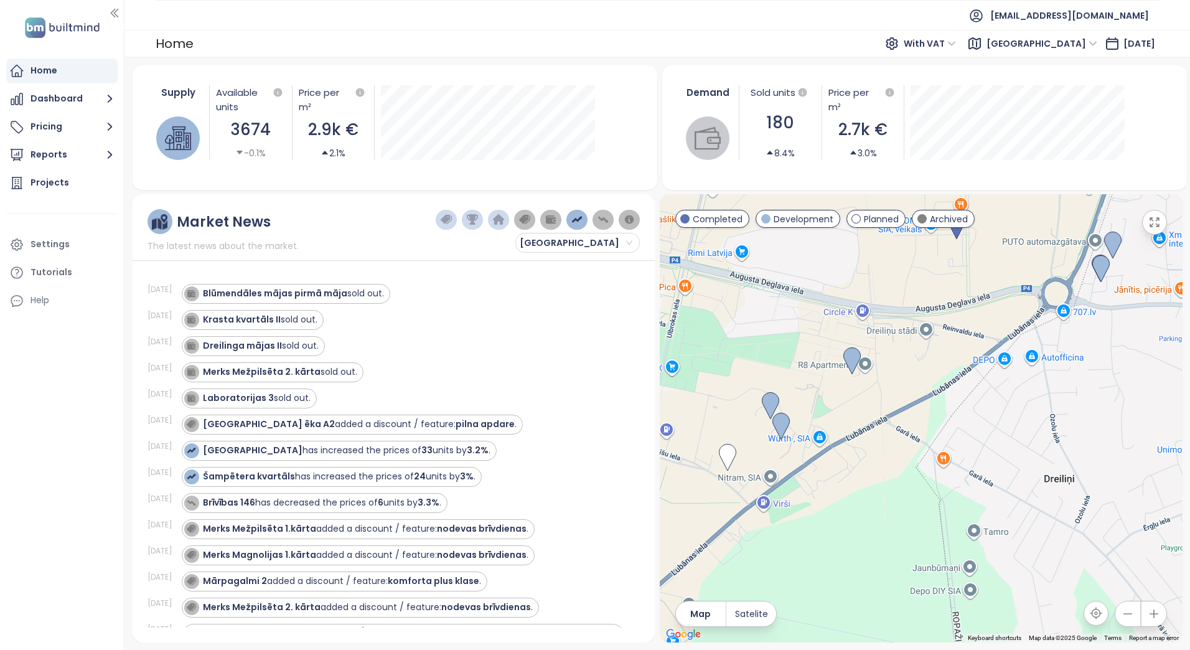
drag, startPoint x: 837, startPoint y: 502, endPoint x: 795, endPoint y: 319, distance: 187.8
click at [817, 280] on div "To navigate, press the arrow keys." at bounding box center [921, 418] width 523 height 448
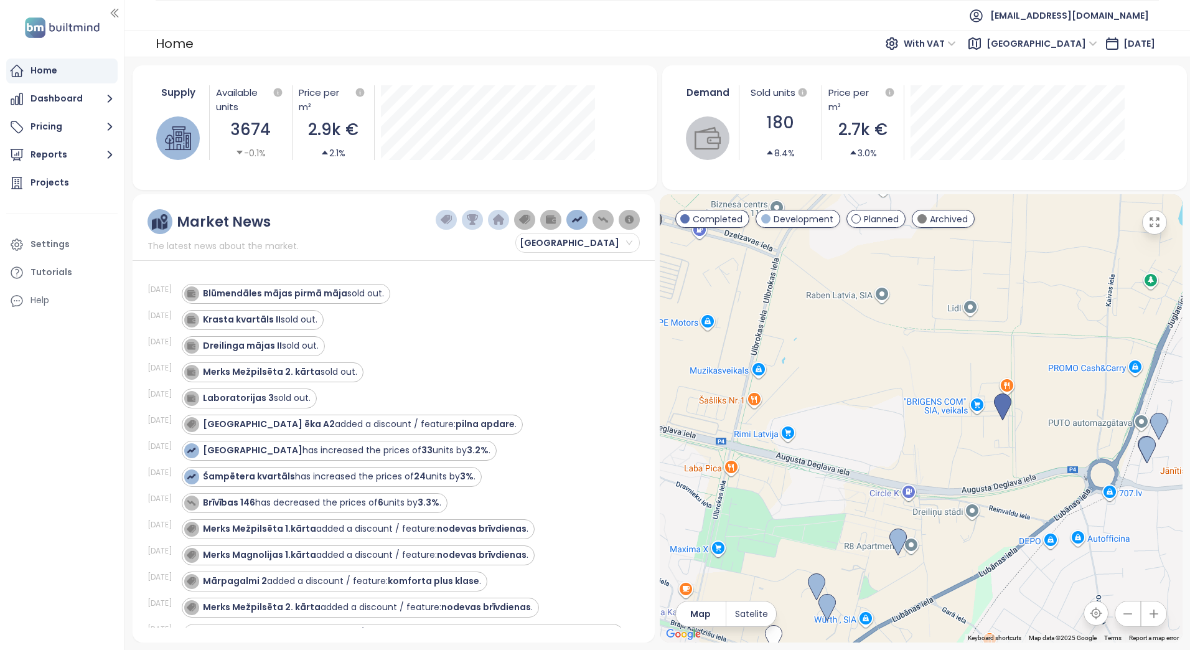
drag, startPoint x: 786, startPoint y: 316, endPoint x: 832, endPoint y: 499, distance: 188.9
click at [832, 499] on div "To navigate, press the arrow keys." at bounding box center [921, 418] width 523 height 448
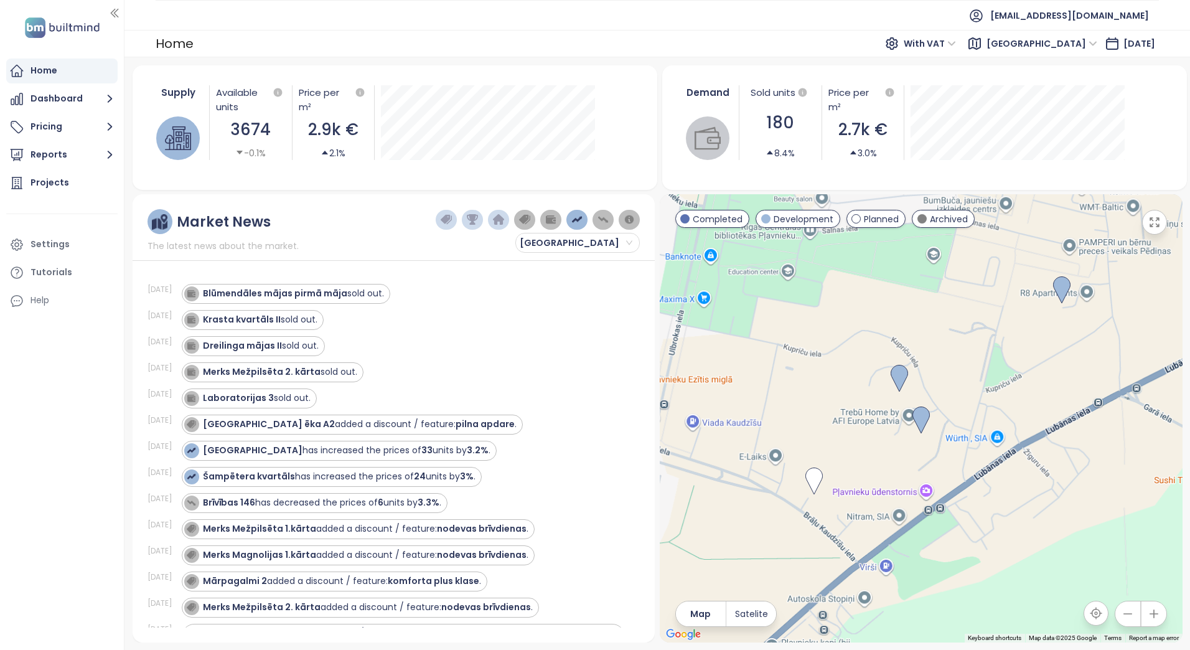
drag, startPoint x: 852, startPoint y: 540, endPoint x: 898, endPoint y: 472, distance: 82.0
click at [898, 472] on div "To navigate, press the arrow keys." at bounding box center [921, 418] width 523 height 448
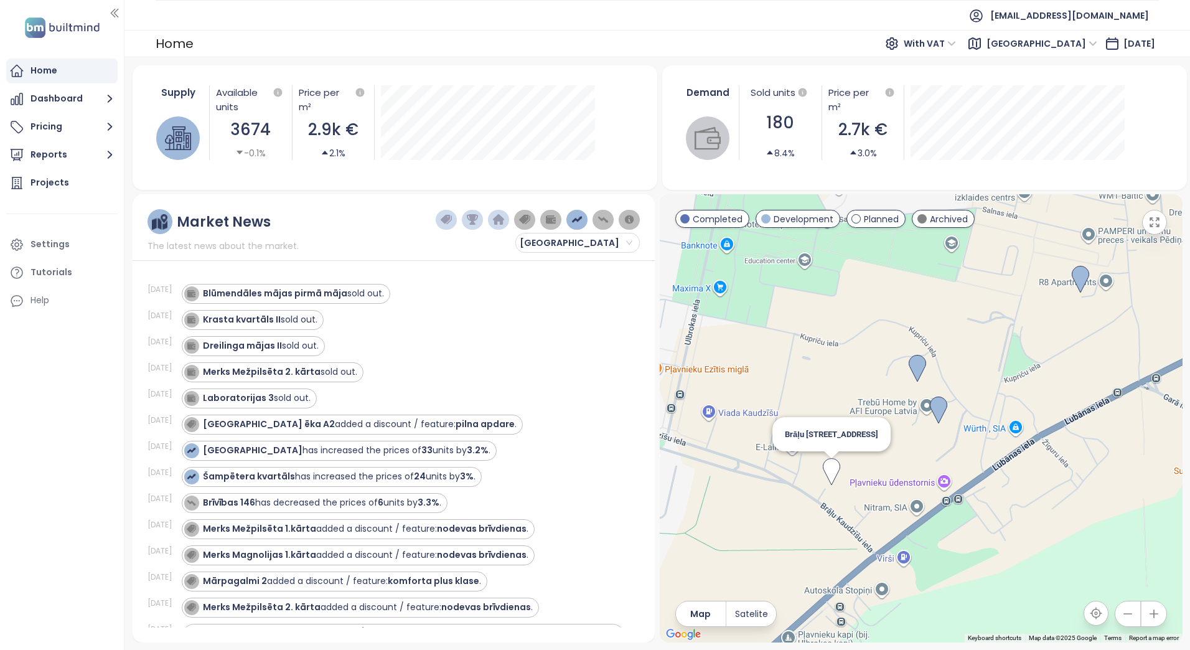
click at [832, 471] on img at bounding box center [831, 471] width 17 height 27
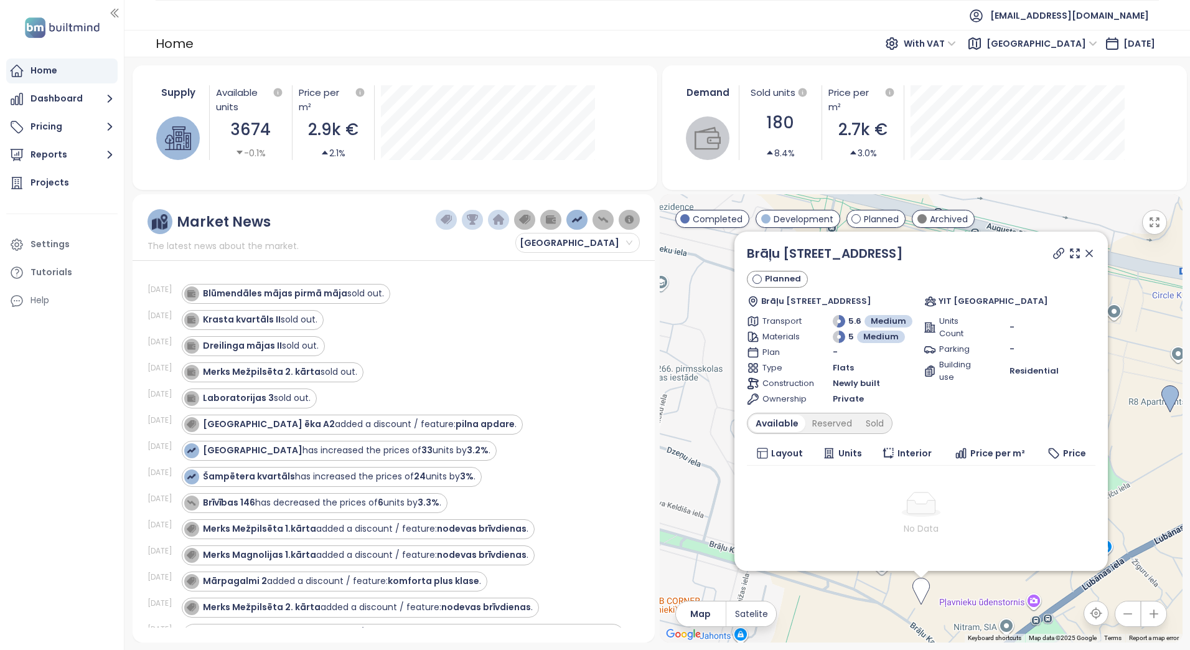
click at [1083, 251] on icon at bounding box center [1089, 253] width 12 height 12
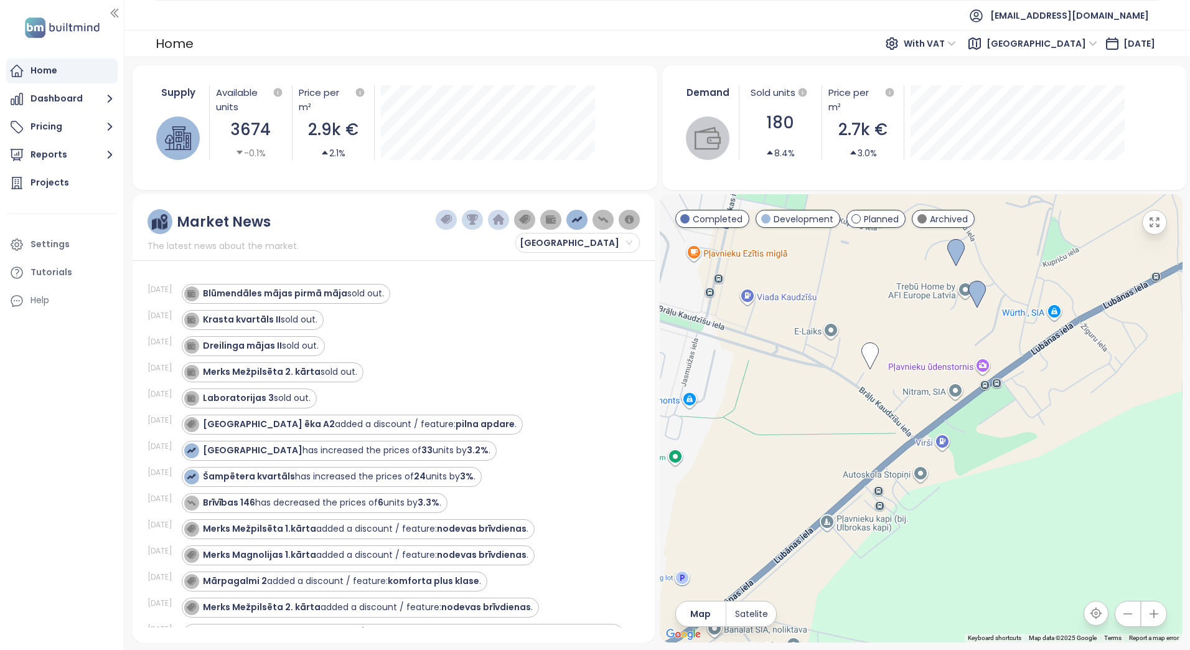
drag, startPoint x: 988, startPoint y: 558, endPoint x: 937, endPoint y: 322, distance: 242.0
click at [937, 322] on div at bounding box center [921, 418] width 523 height 448
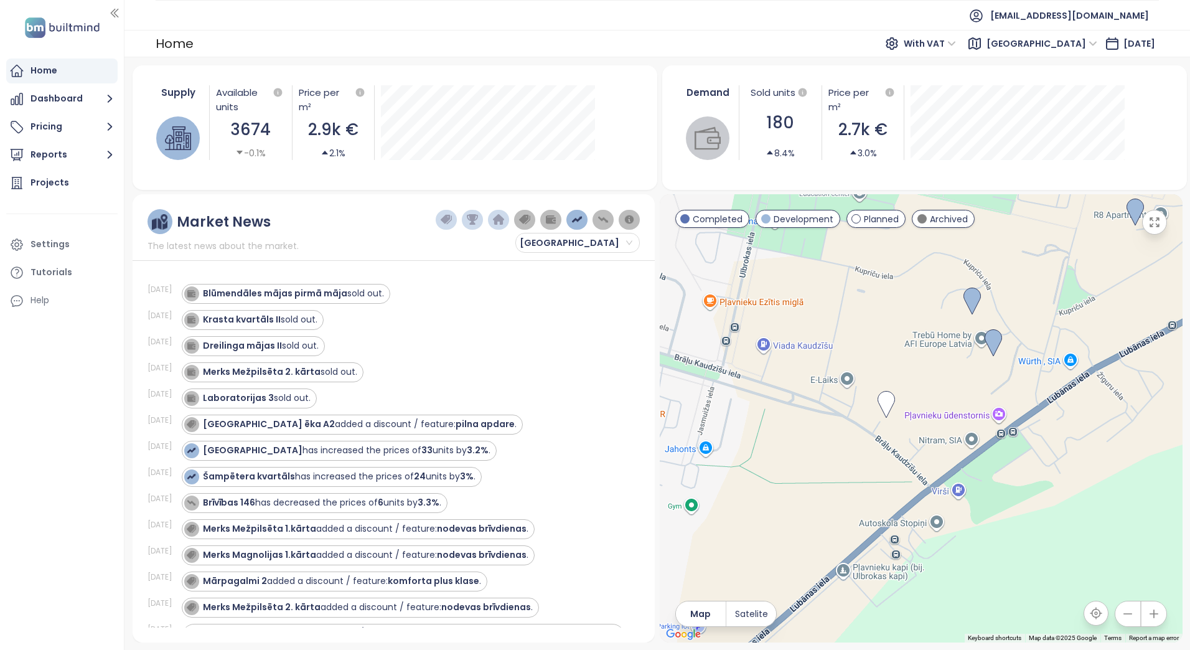
drag, startPoint x: 894, startPoint y: 412, endPoint x: 913, endPoint y: 463, distance: 54.1
click at [913, 463] on div at bounding box center [921, 418] width 523 height 448
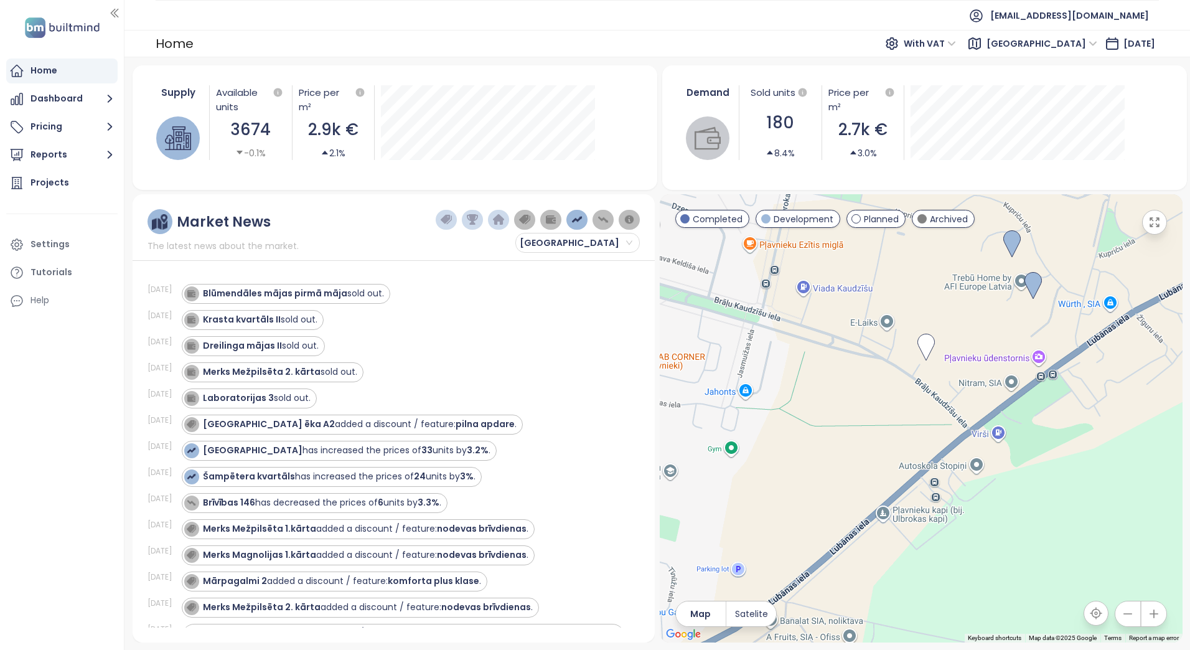
drag, startPoint x: 938, startPoint y: 447, endPoint x: 984, endPoint y: 392, distance: 71.6
click at [981, 392] on div at bounding box center [921, 418] width 523 height 448
